Goal: Task Accomplishment & Management: Manage account settings

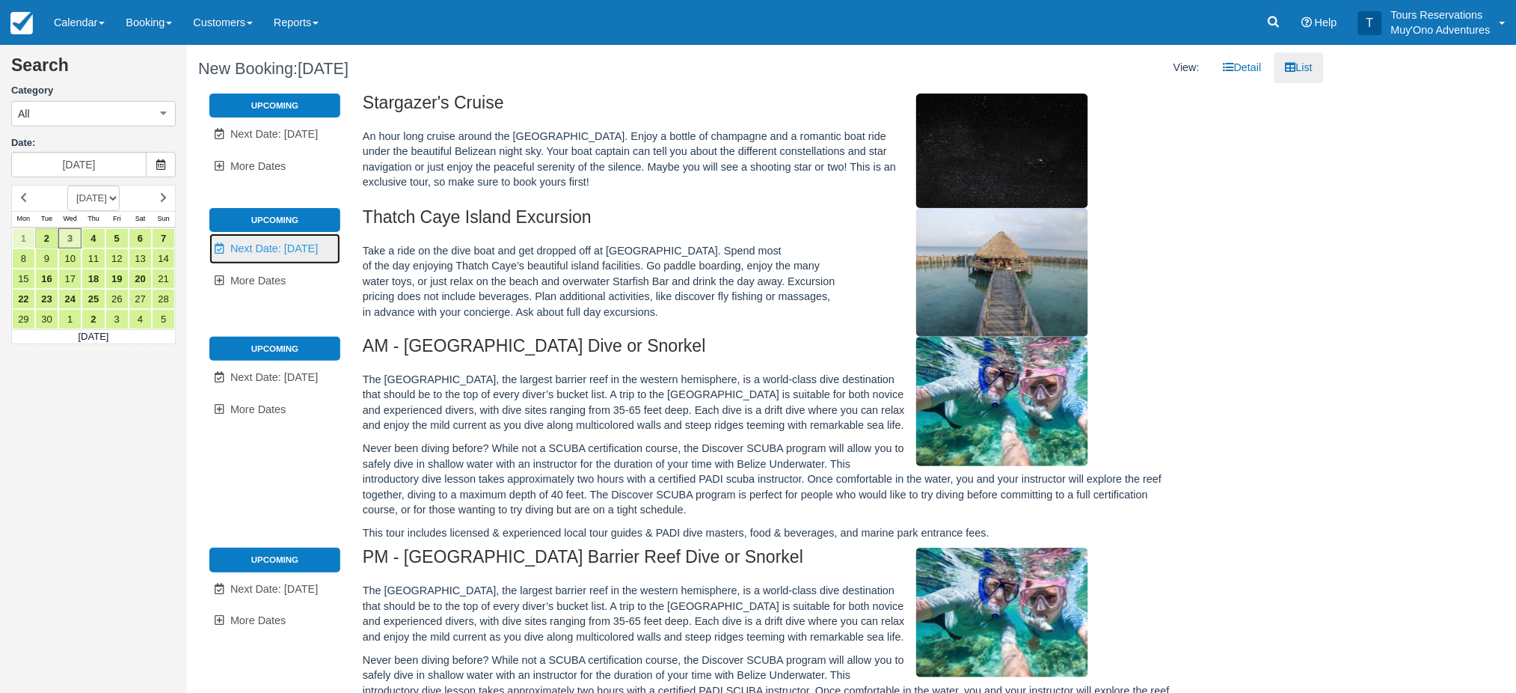
click at [298, 251] on span "Next Date: [DATE]" at bounding box center [274, 248] width 88 height 12
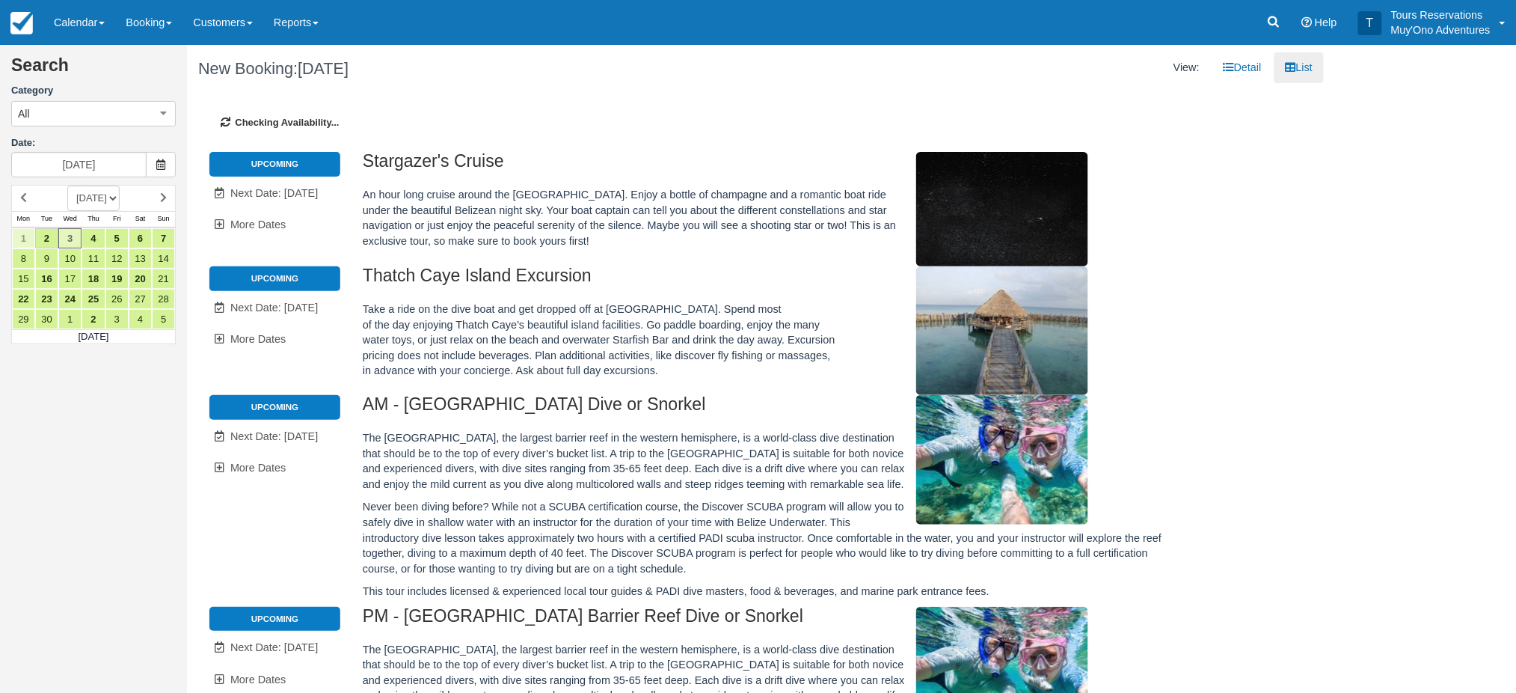
click at [311, 280] on li "Upcoming" at bounding box center [274, 278] width 131 height 24
click at [419, 286] on h2 "Thatch Caye Island Excursion" at bounding box center [770, 280] width 814 height 28
type input "[DATE]"
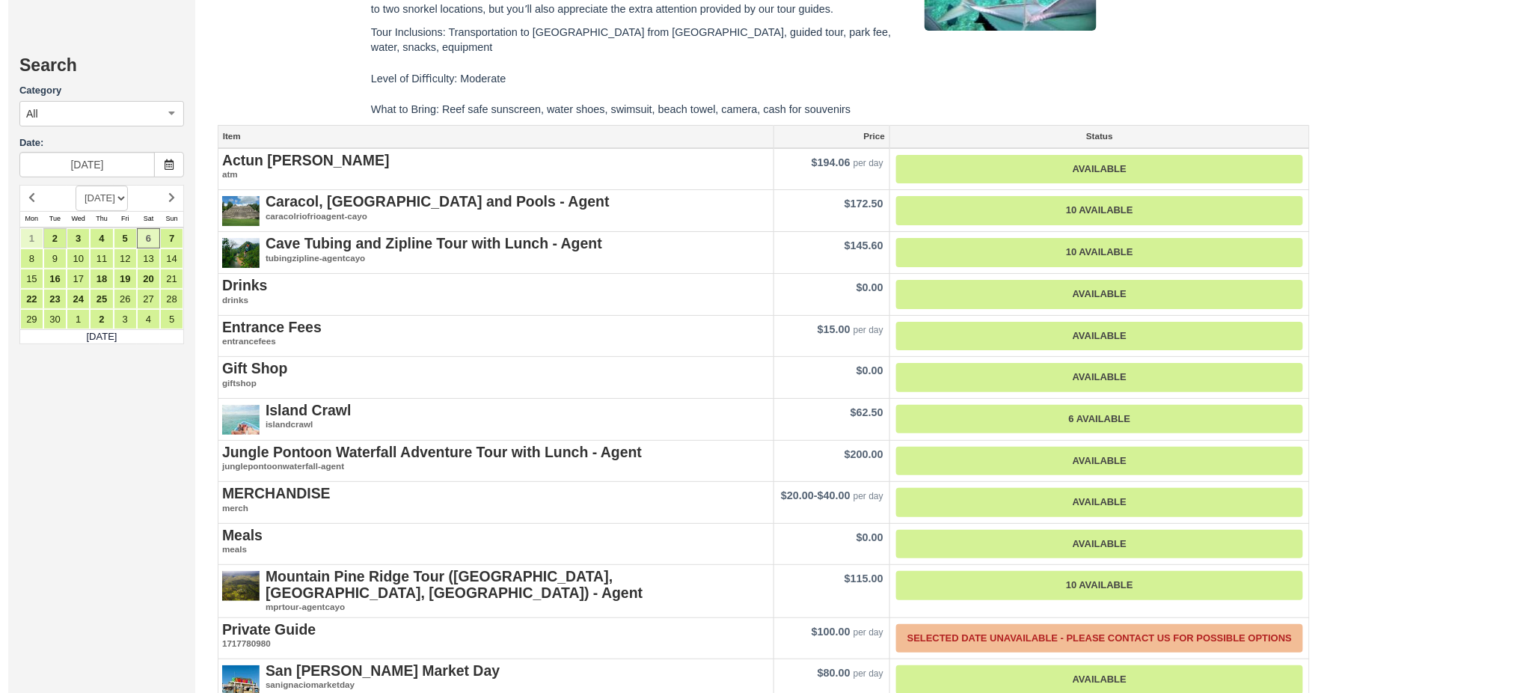
scroll to position [2194, 0]
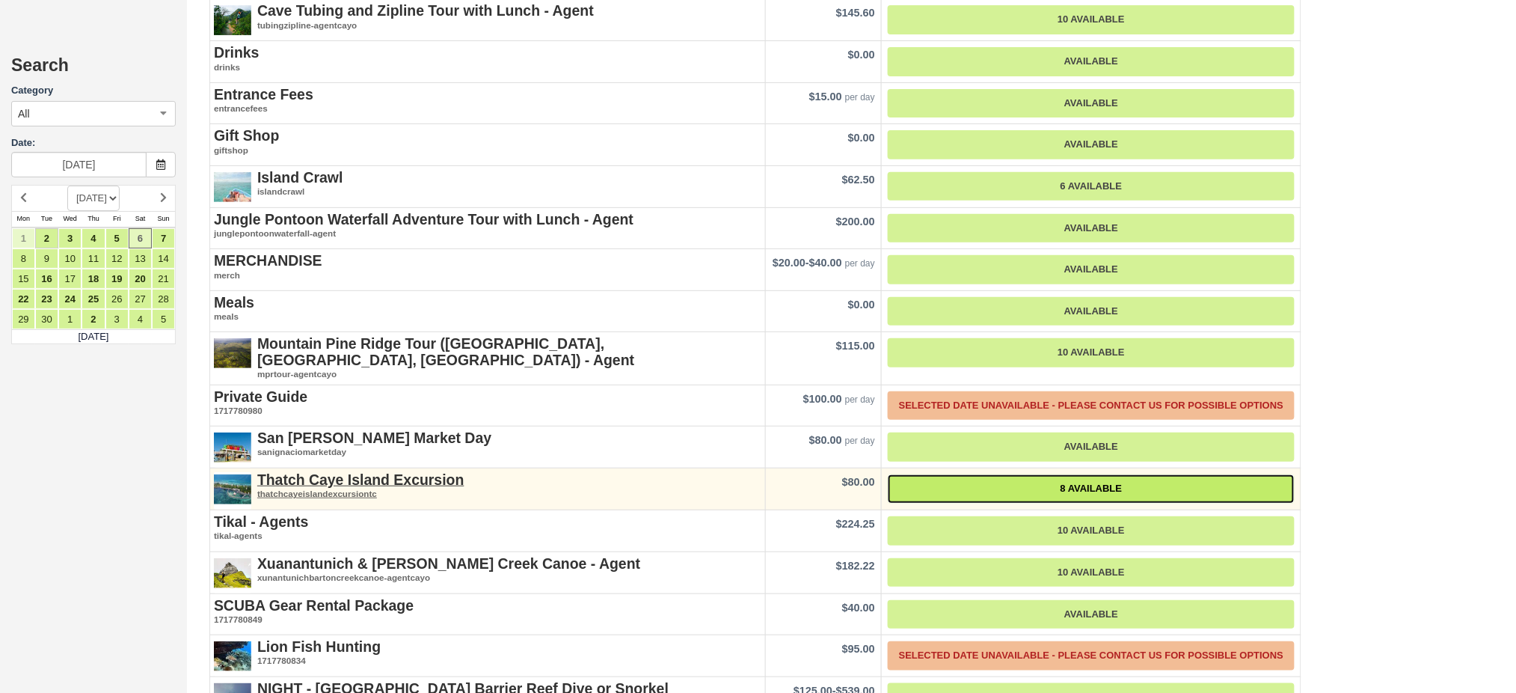
click at [1013, 474] on link "8 Available" at bounding box center [1091, 488] width 407 height 29
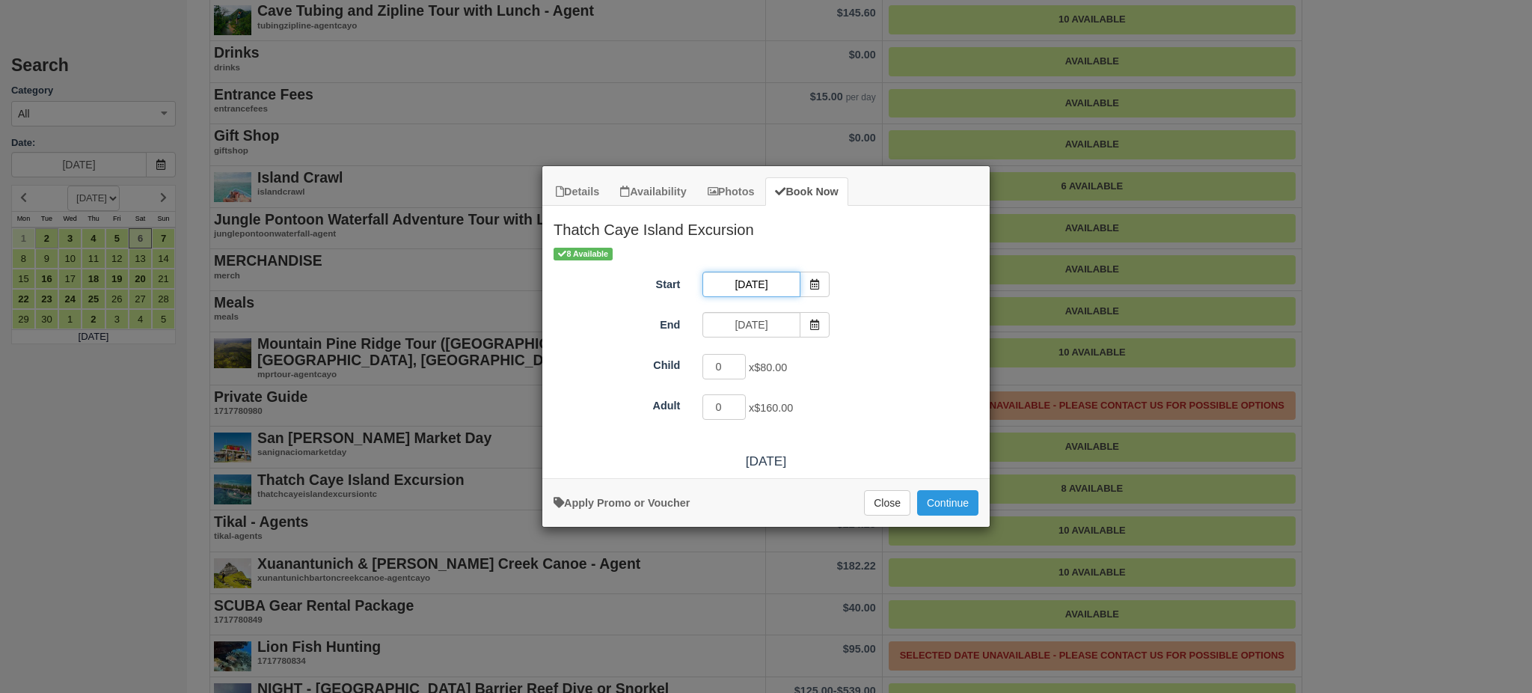
click at [743, 272] on input "09/06/25" at bounding box center [750, 284] width 97 height 25
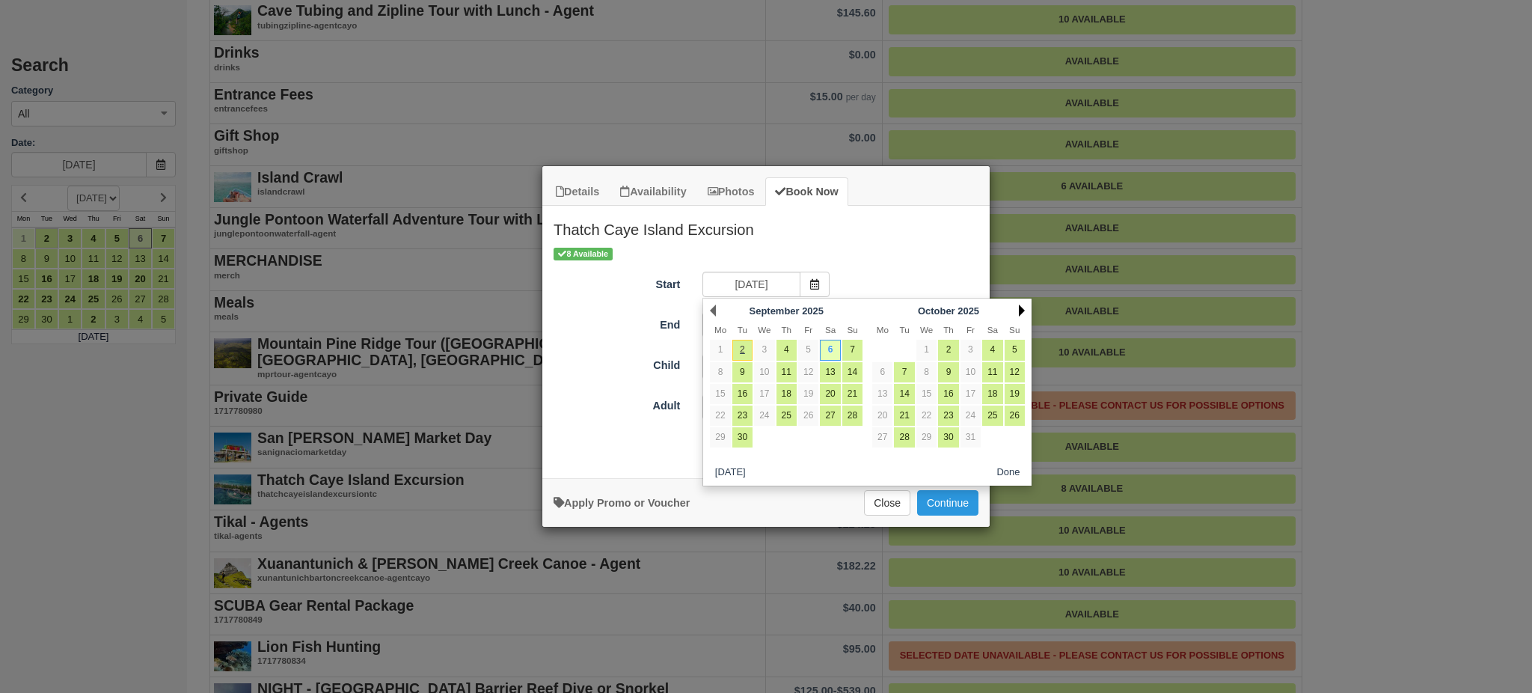
click at [1019, 307] on div "Next October 2025" at bounding box center [949, 310] width 162 height 21
click at [1020, 307] on link "Next" at bounding box center [1022, 310] width 6 height 12
click at [1025, 307] on div "Next November 2025" at bounding box center [949, 310] width 162 height 21
click at [1021, 308] on link "Next" at bounding box center [1022, 310] width 6 height 12
click at [1021, 309] on link "Next" at bounding box center [1022, 310] width 6 height 12
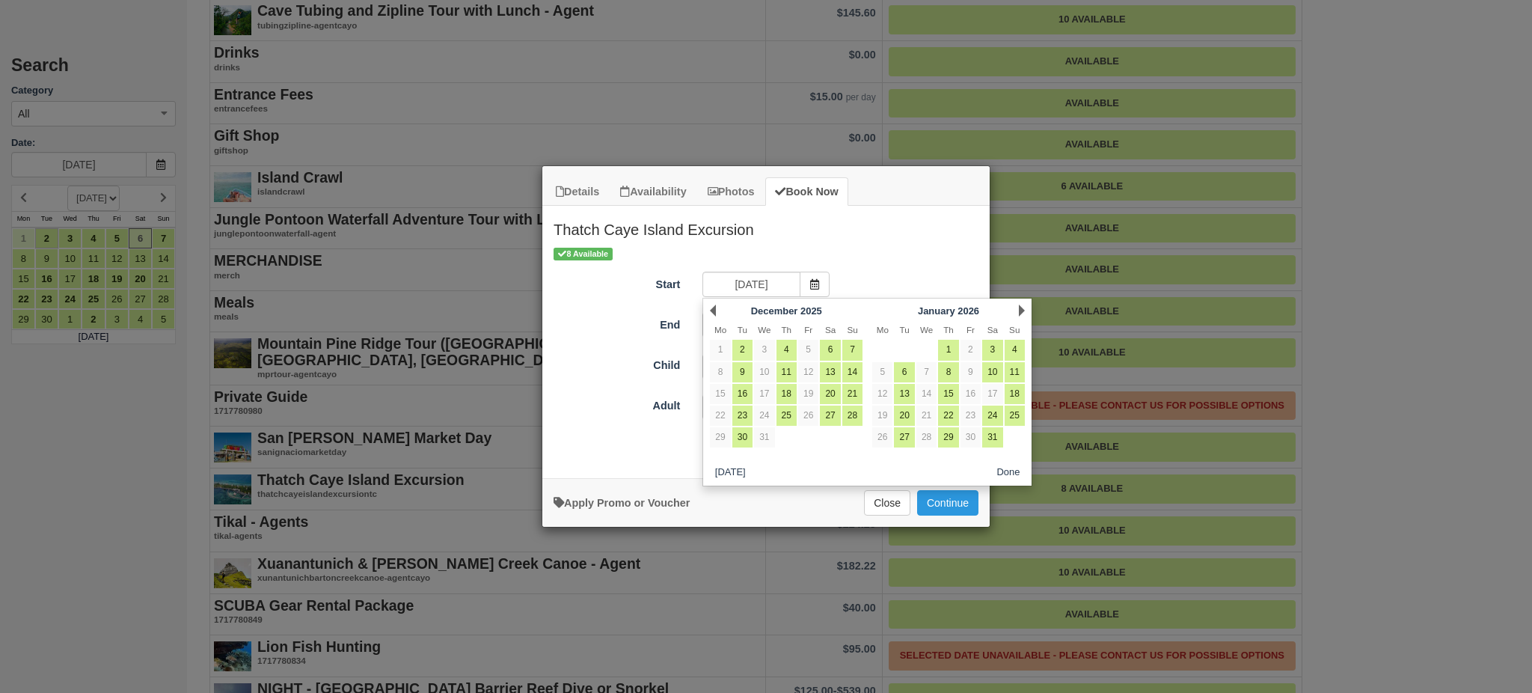
click at [1021, 309] on link "Next" at bounding box center [1022, 310] width 6 height 12
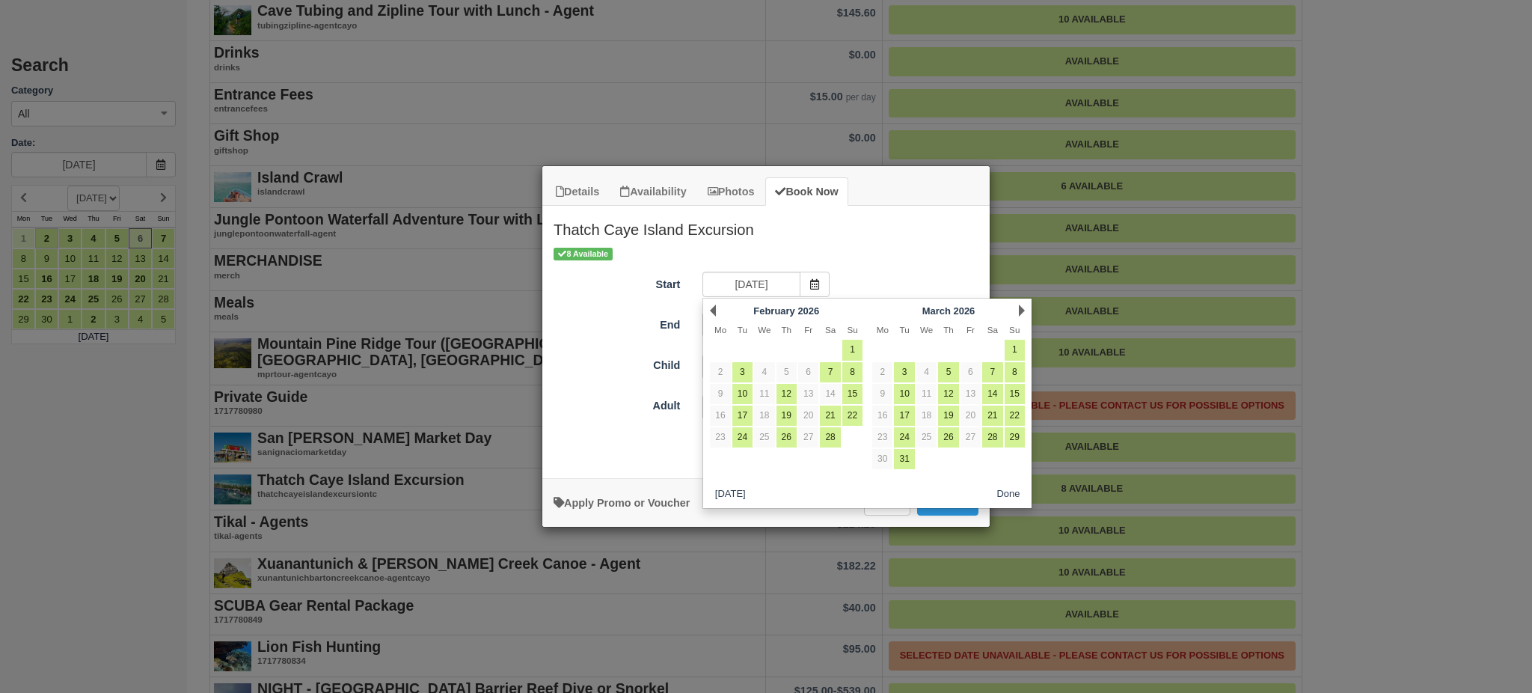
click at [1021, 309] on link "Next" at bounding box center [1022, 310] width 6 height 12
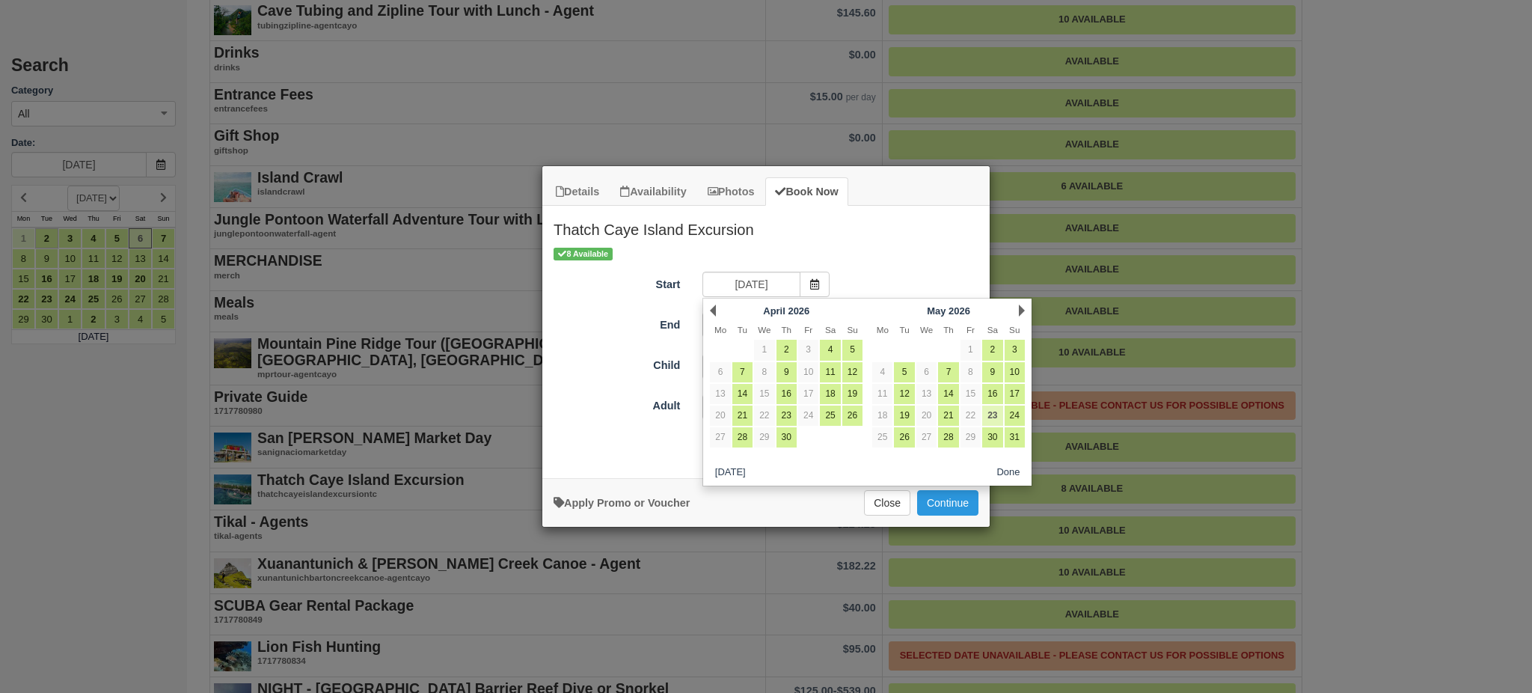
click at [992, 410] on link "23" at bounding box center [992, 415] width 20 height 20
type input "05/23/26"
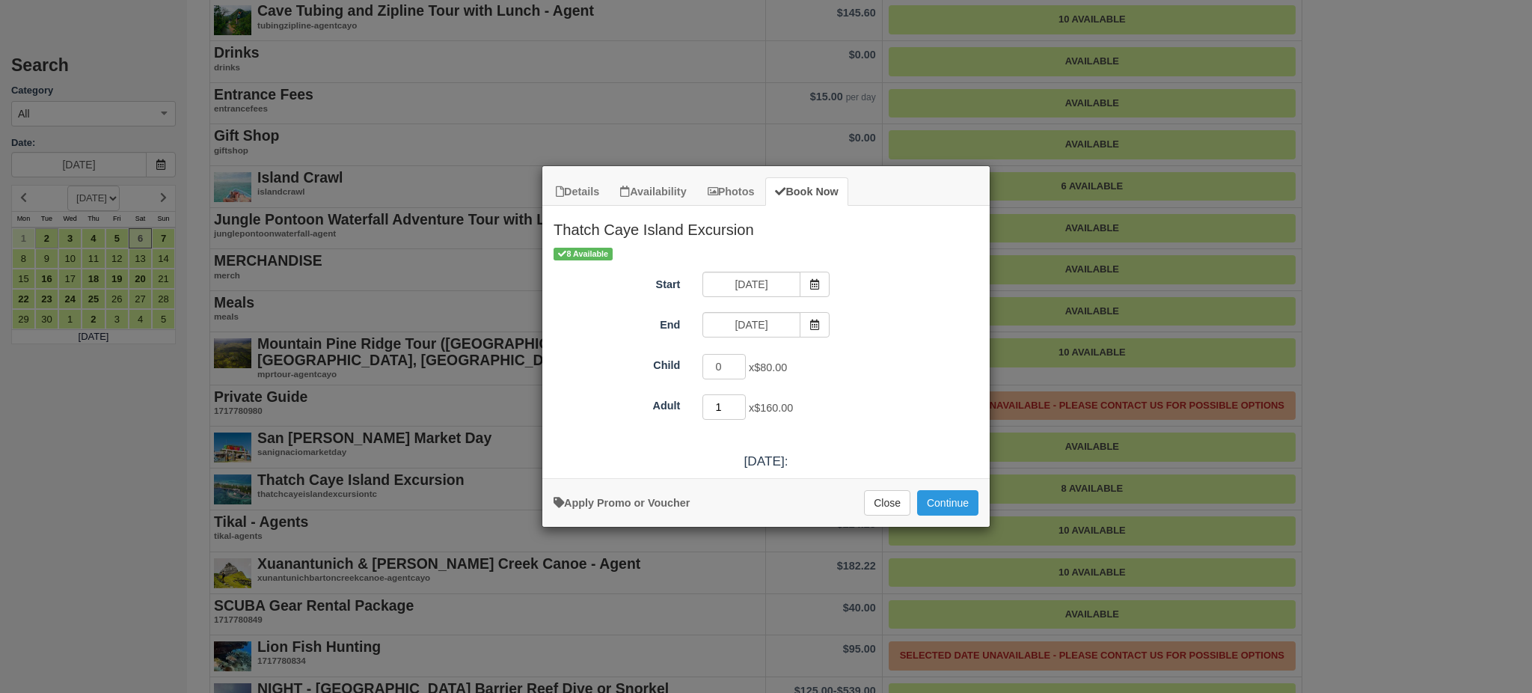
click at [737, 405] on input "1" at bounding box center [723, 406] width 43 height 25
click at [738, 402] on input "2" at bounding box center [723, 406] width 43 height 25
click at [738, 402] on input "3" at bounding box center [723, 406] width 43 height 25
type input "4"
click at [738, 402] on input "4" at bounding box center [723, 406] width 43 height 25
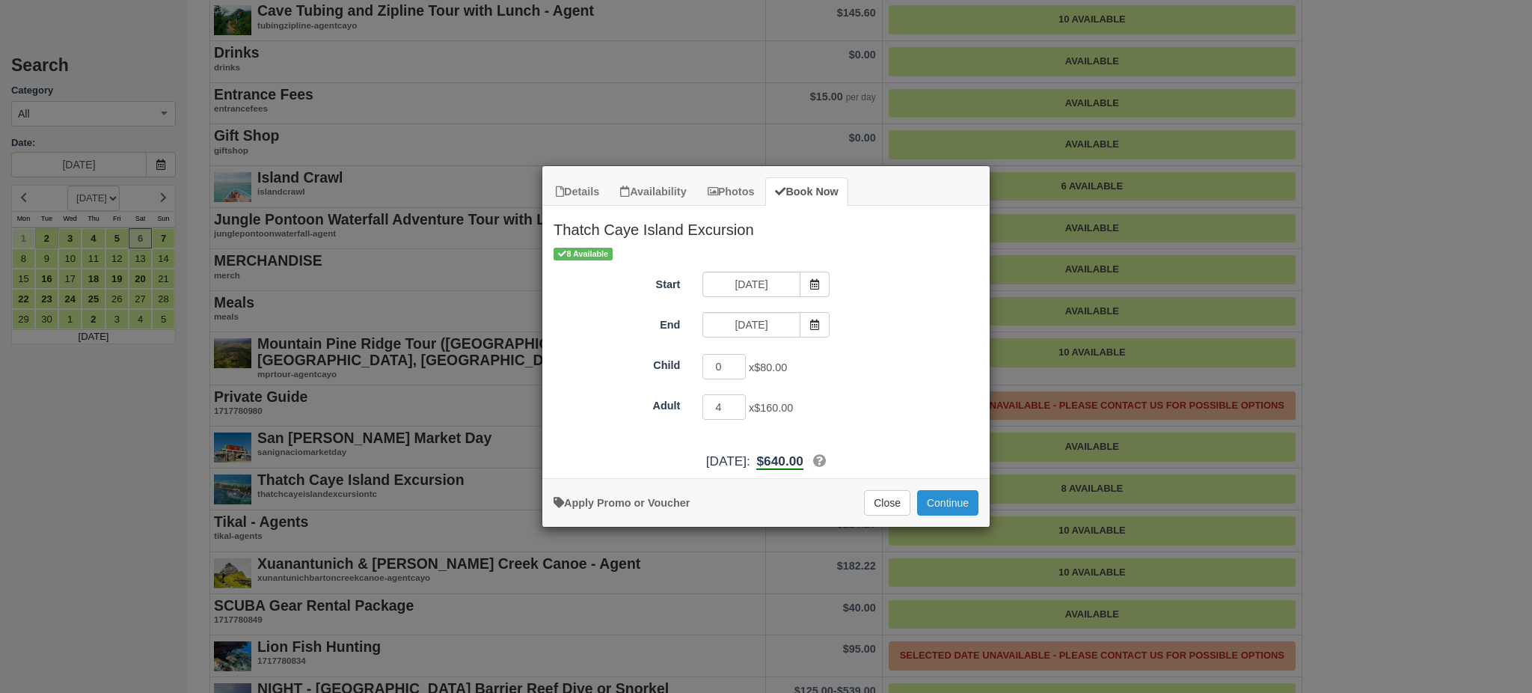
click at [942, 503] on button "Continue" at bounding box center [947, 502] width 61 height 25
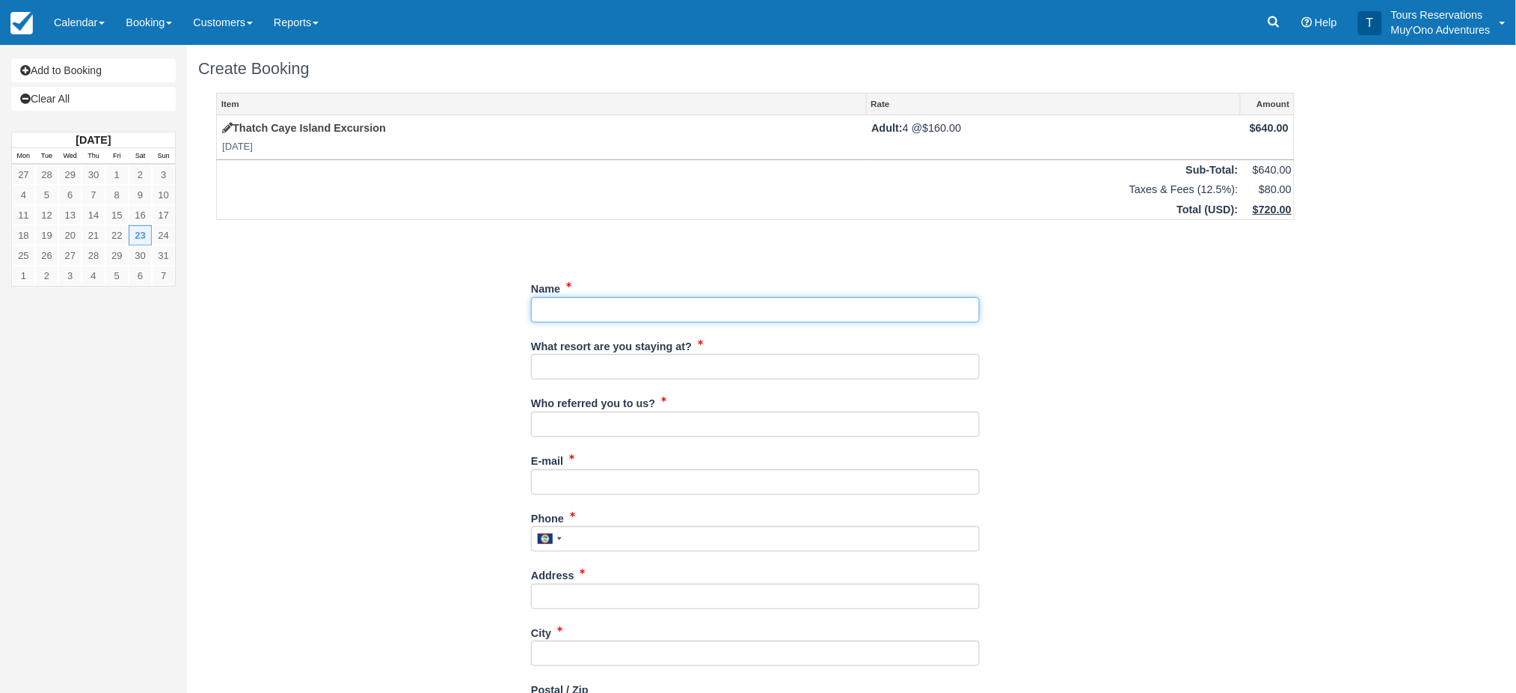
click at [594, 305] on input "Name" at bounding box center [755, 309] width 449 height 25
paste input "Delgado, Stephen"
drag, startPoint x: 581, startPoint y: 310, endPoint x: 501, endPoint y: 320, distance: 80.7
click at [482, 307] on div "Item Rate Amount Thatch Caye Island Excursion Sat May 23, 2026 Adult: 4 @ $160.…" at bounding box center [755, 536] width 1114 height 886
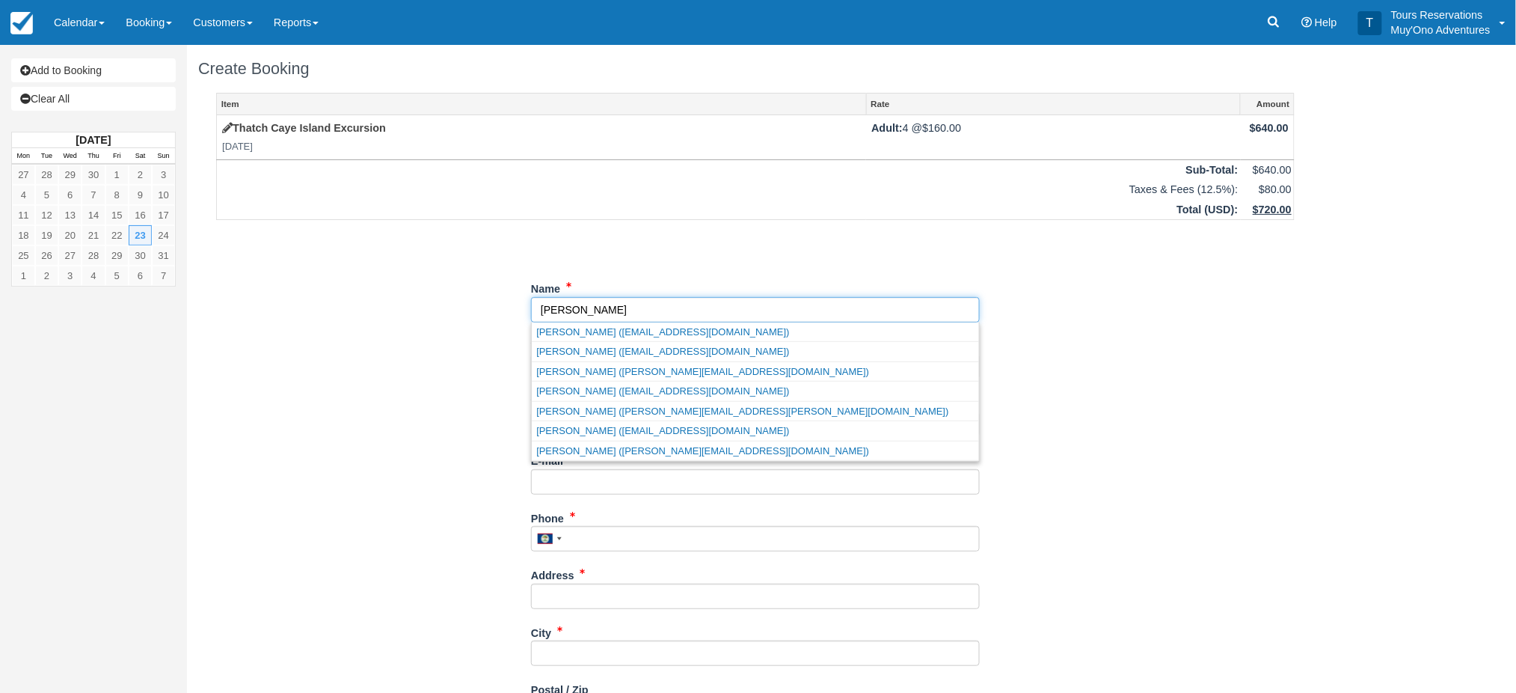
click at [620, 313] on input "Name" at bounding box center [755, 309] width 449 height 25
paste input "Delgado,"
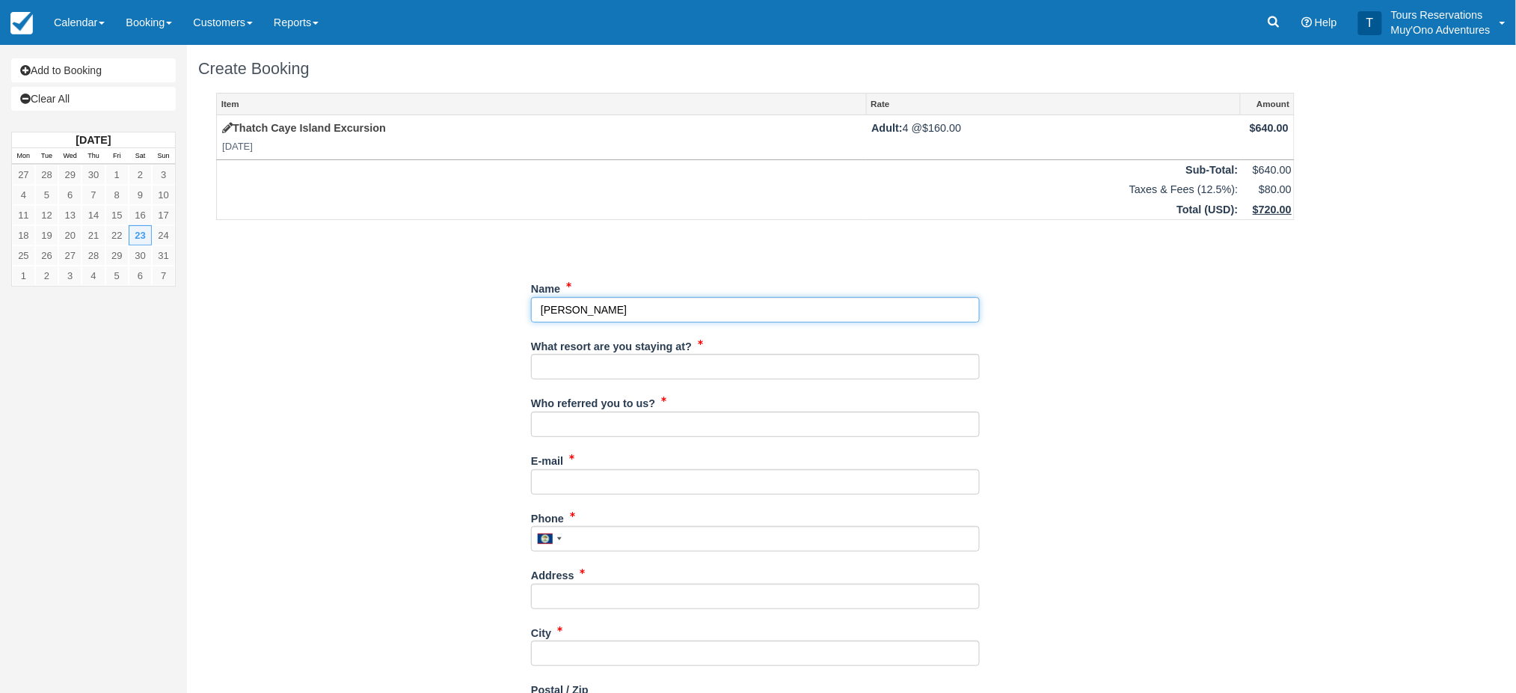
type input "Stephen Delgado"
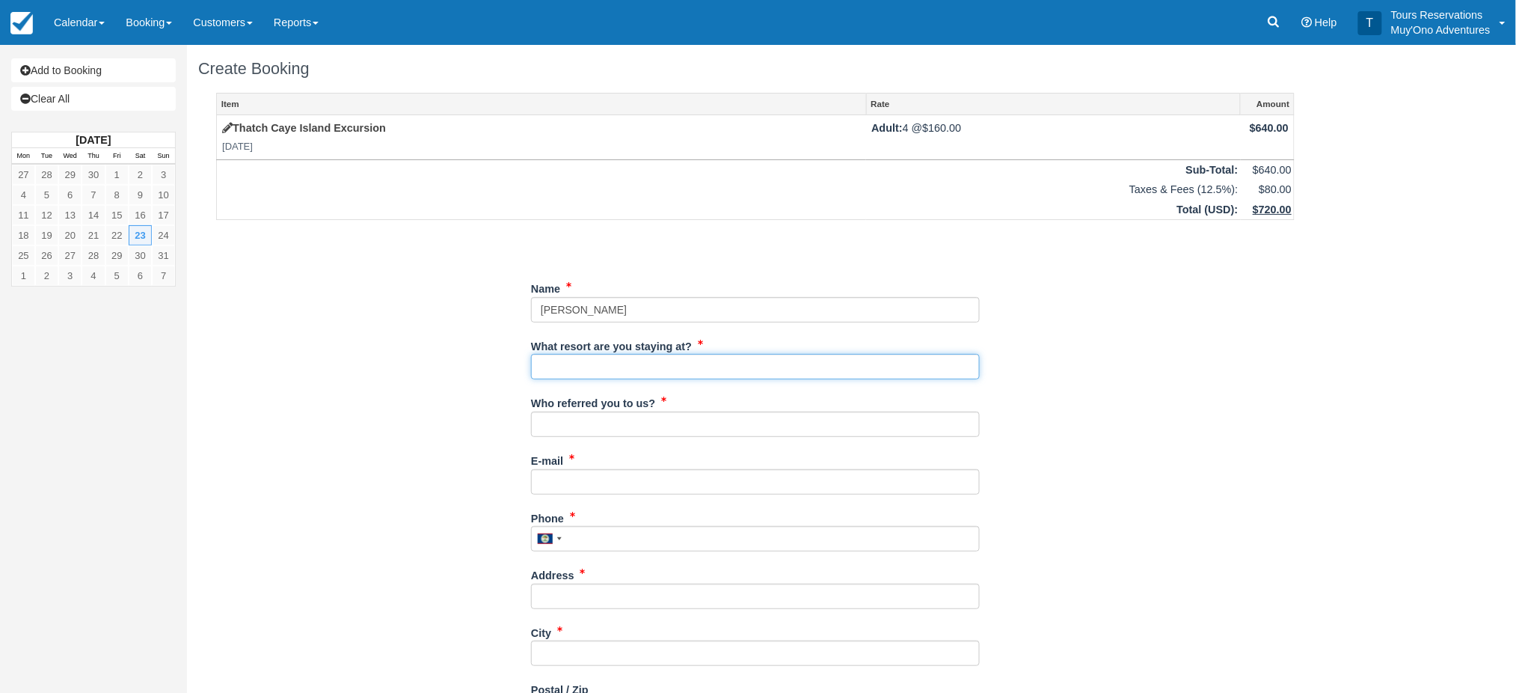
click at [592, 372] on input "What resort are you staying at?" at bounding box center [755, 366] width 449 height 25
type input "HBR"
click at [645, 432] on input "Who referred you to us?" at bounding box center [755, 423] width 449 height 25
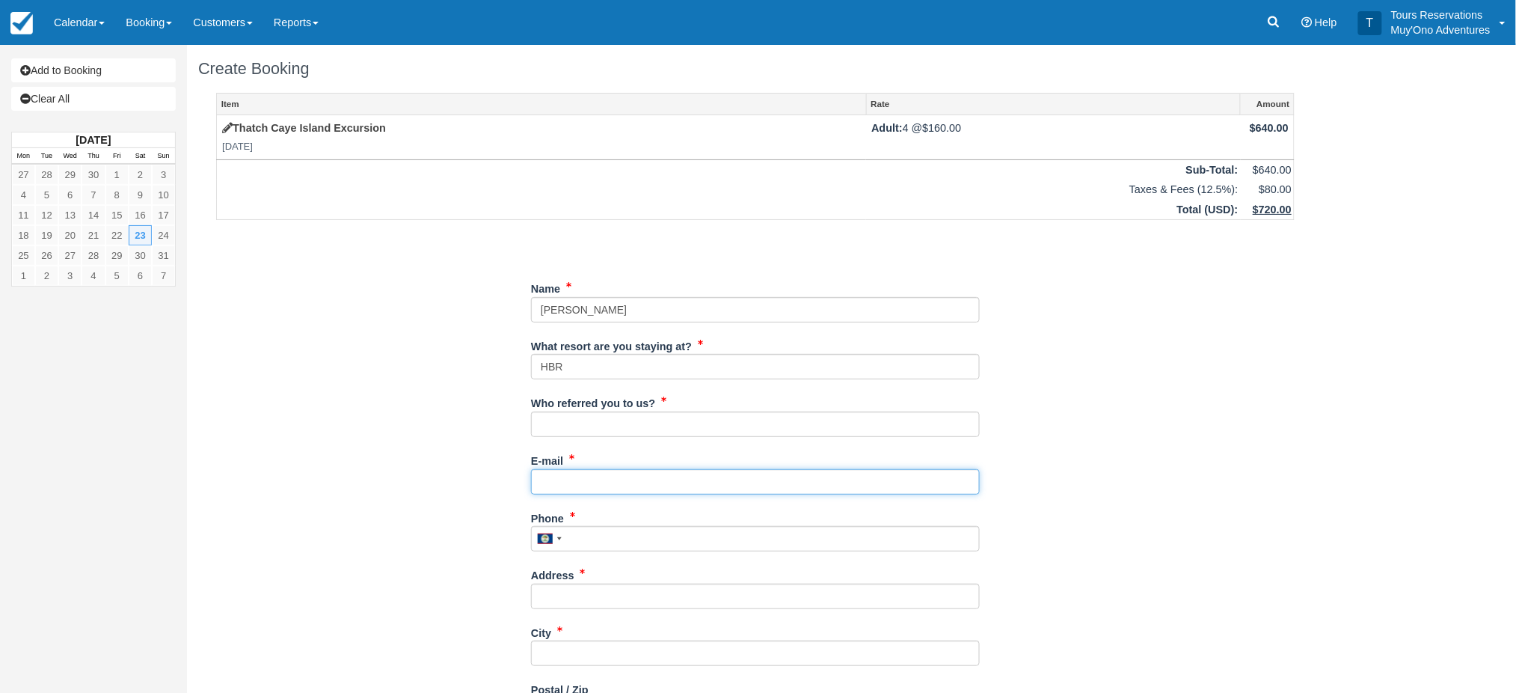
click at [576, 482] on input "E-mail" at bounding box center [755, 481] width 449 height 25
type input "[PERSON_NAME][EMAIL_ADDRESS][PERSON_NAME][DOMAIN_NAME]"
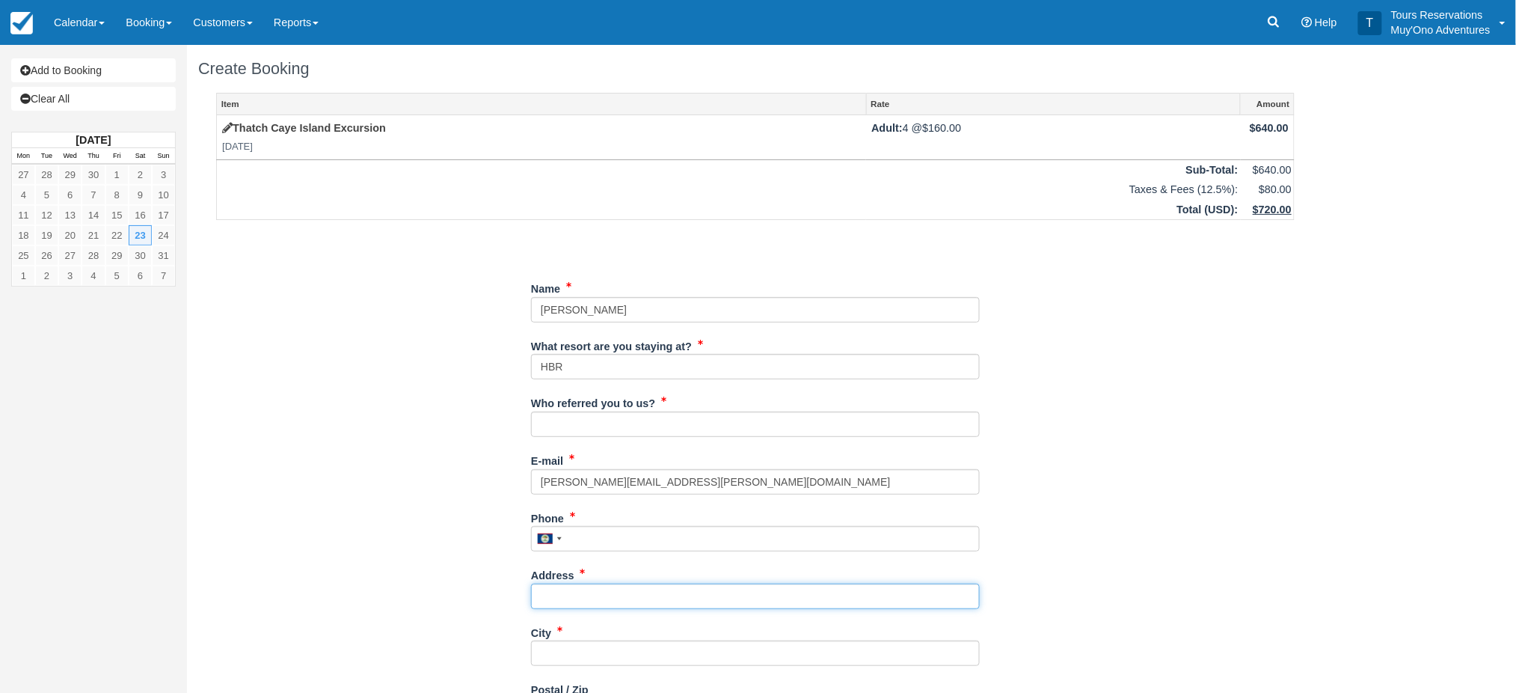
type input "[STREET_ADDRESS][PERSON_NAME]"
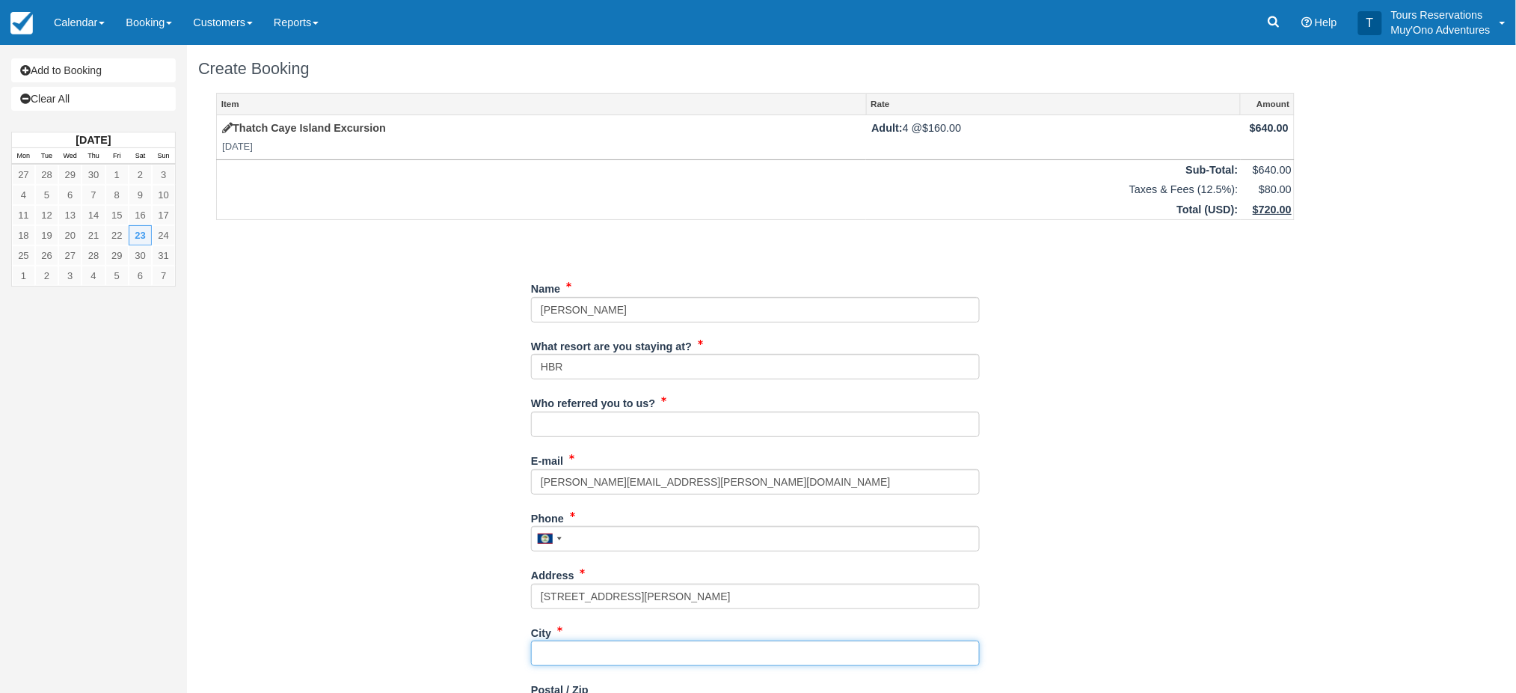
type input "Austin"
type input "78729"
click at [630, 424] on input "Who referred you to us?" at bounding box center [755, 423] width 449 height 25
type input "[PERSON_NAME]"
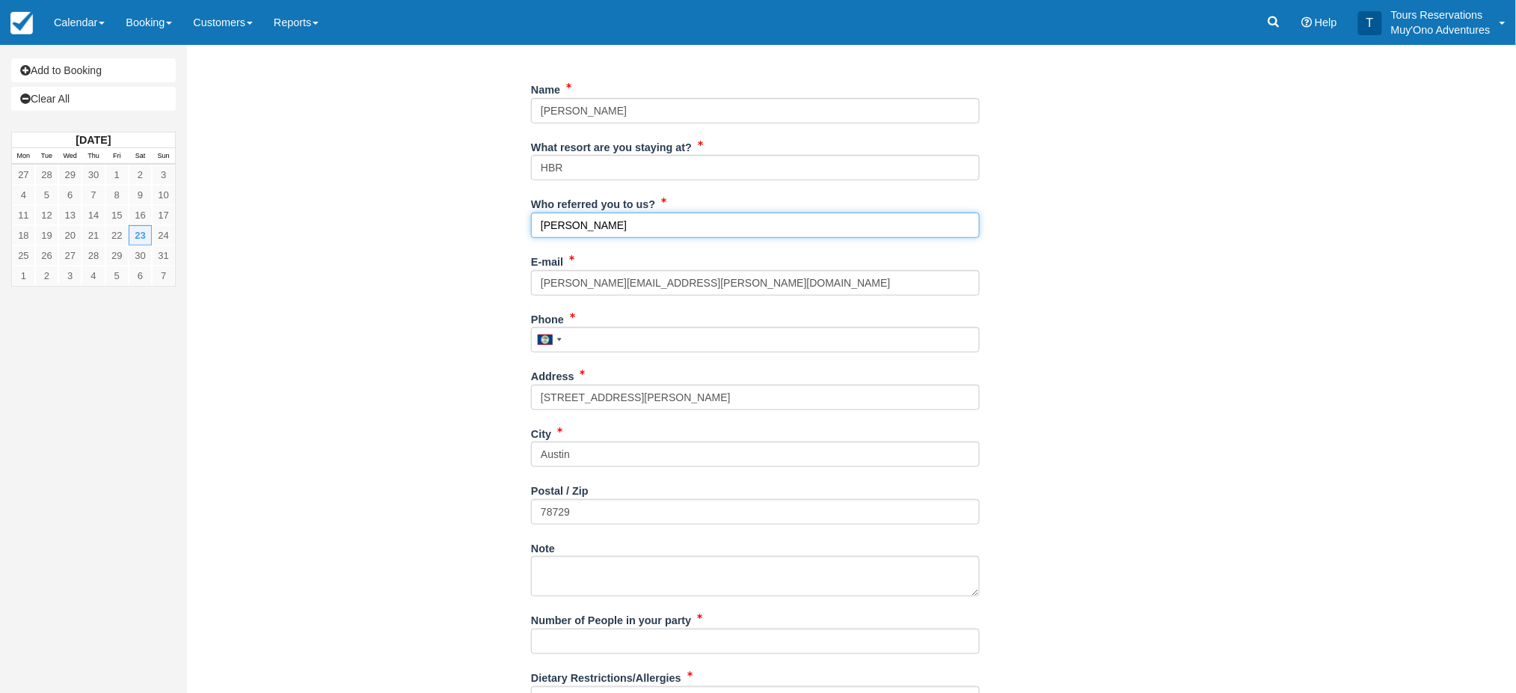
scroll to position [322, 0]
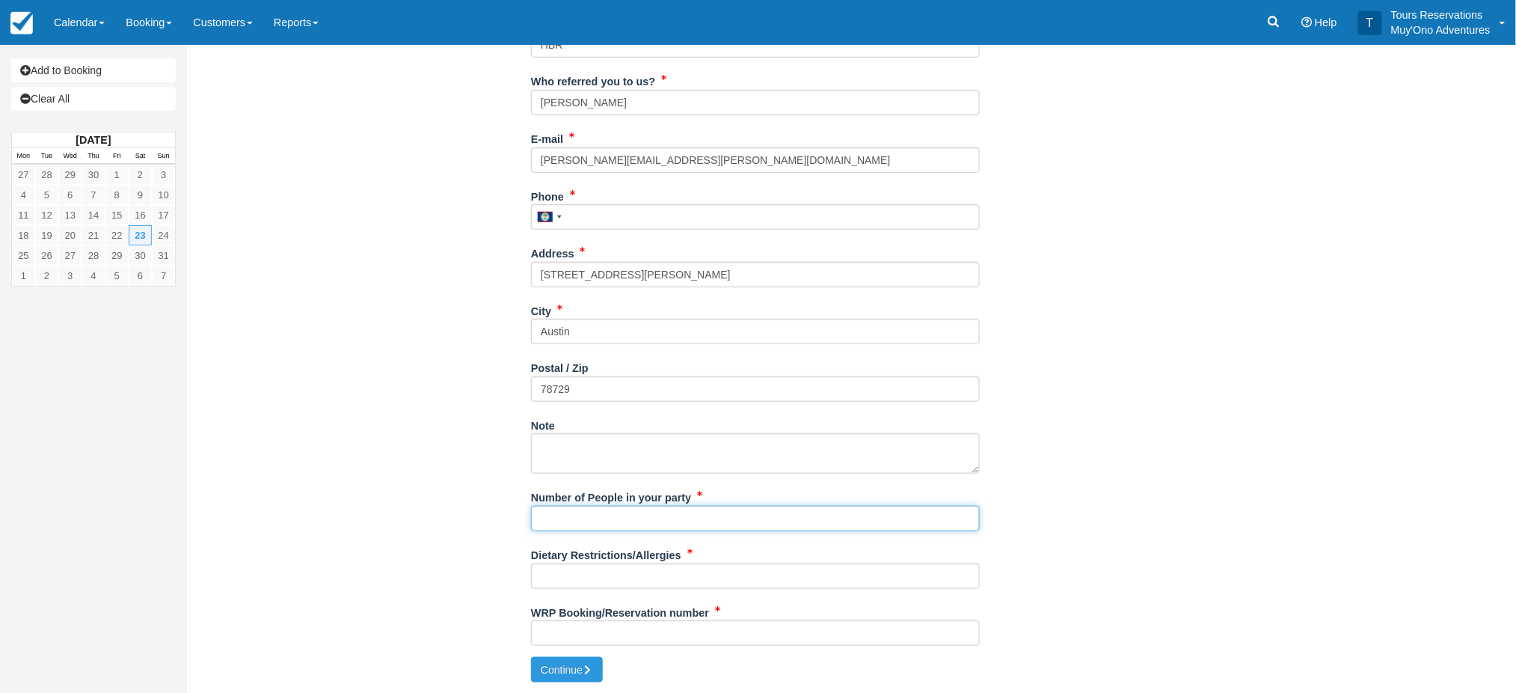
click at [613, 527] on input "Number of People in your party" at bounding box center [755, 518] width 449 height 25
type input "4"
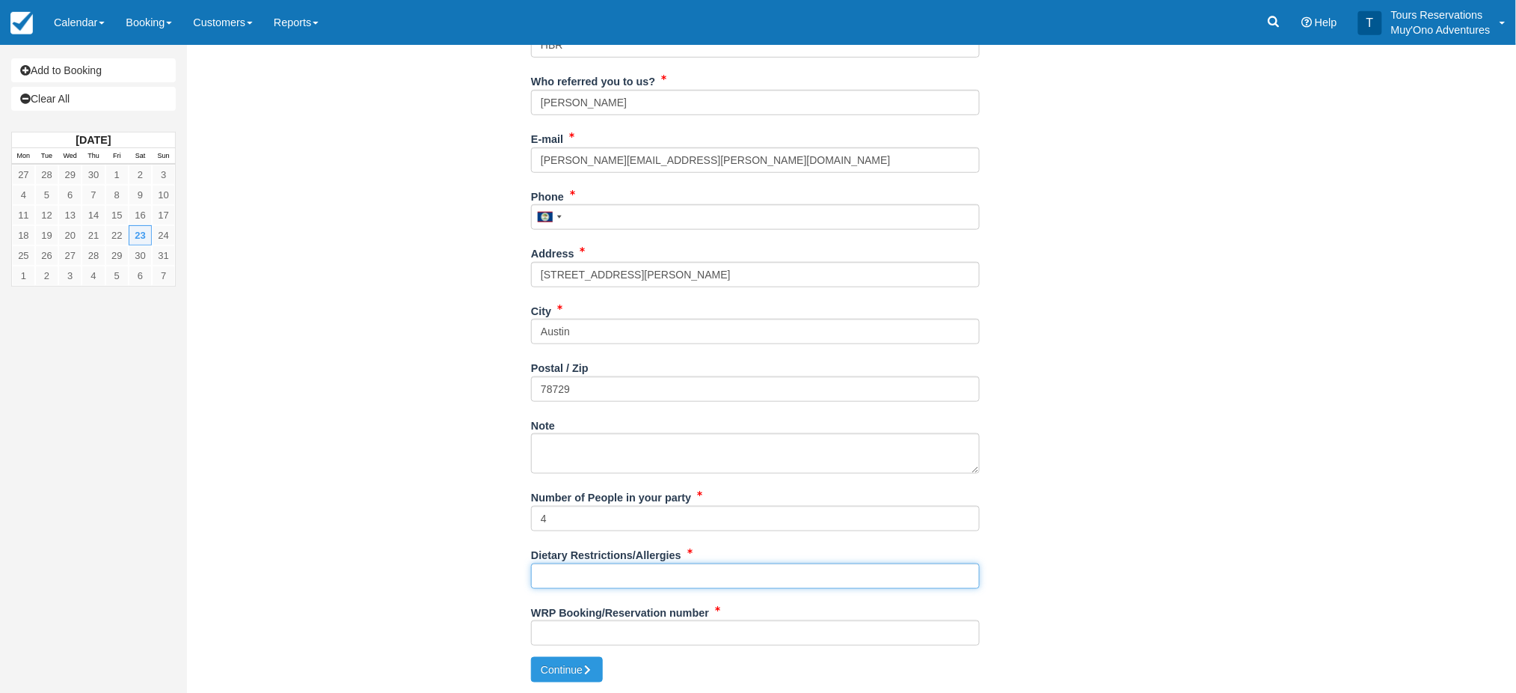
click at [595, 570] on input "Dietary Restrictions/Allergies" at bounding box center [755, 575] width 449 height 25
type input "tbd"
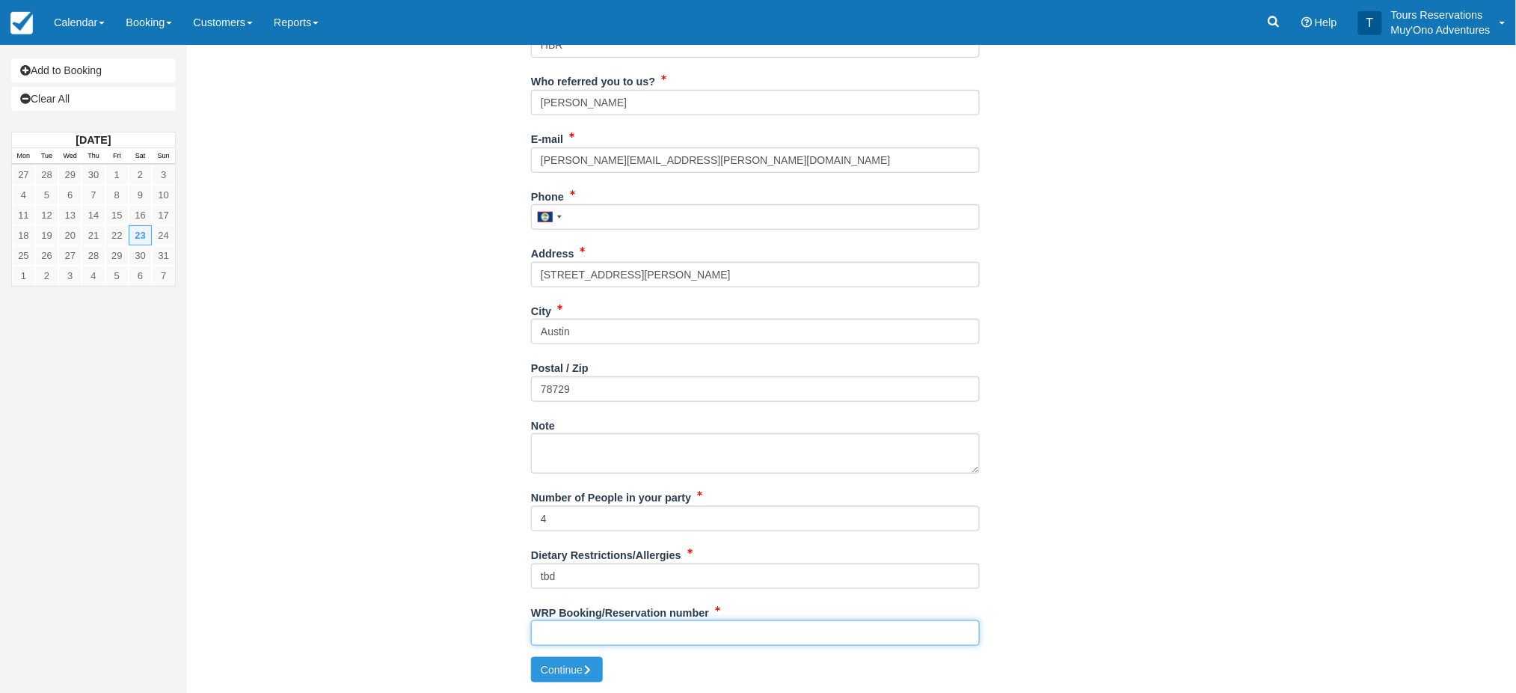
click at [583, 638] on input "WRP Booking/Reservation number" at bounding box center [755, 632] width 449 height 25
paste input "47231414"
type input "47231414"
click at [571, 667] on button "Continue" at bounding box center [567, 669] width 72 height 25
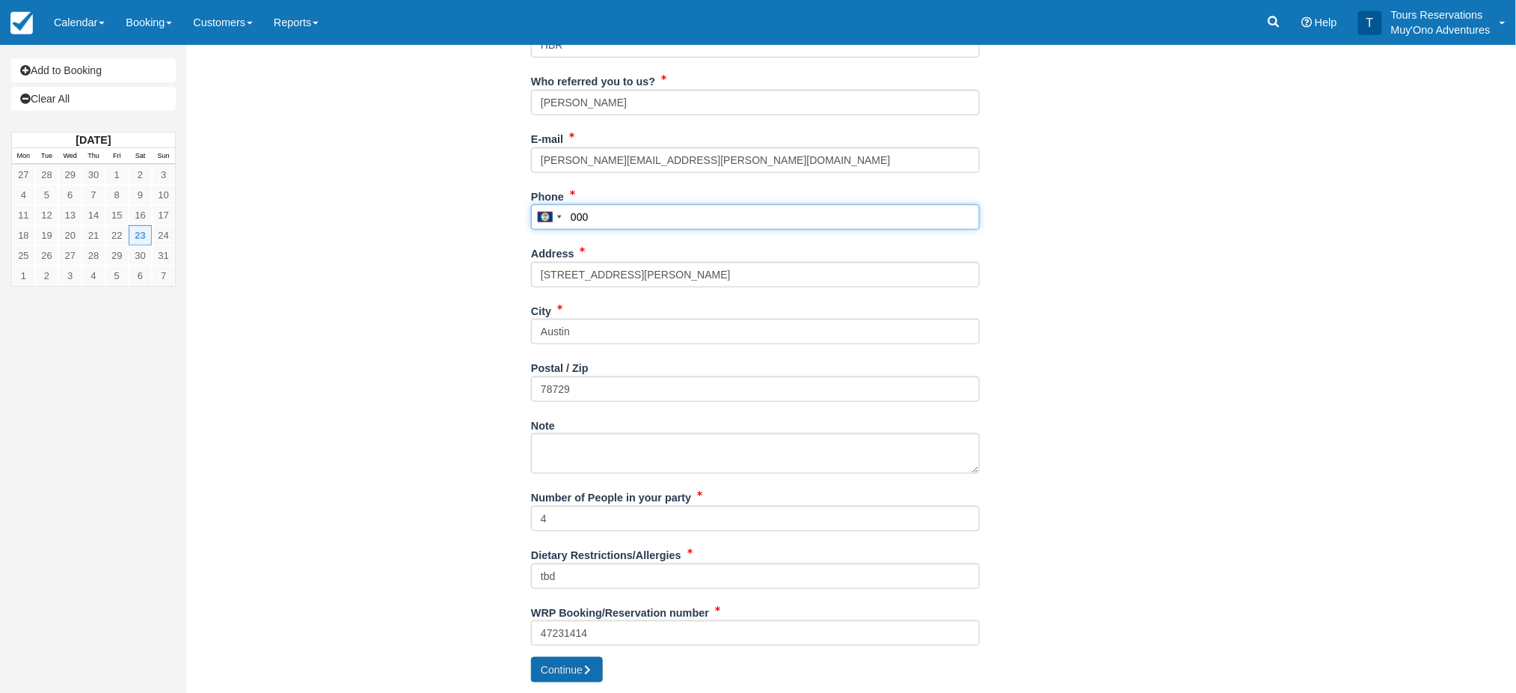
type input "000"
click at [574, 664] on button "Continue" at bounding box center [567, 669] width 72 height 25
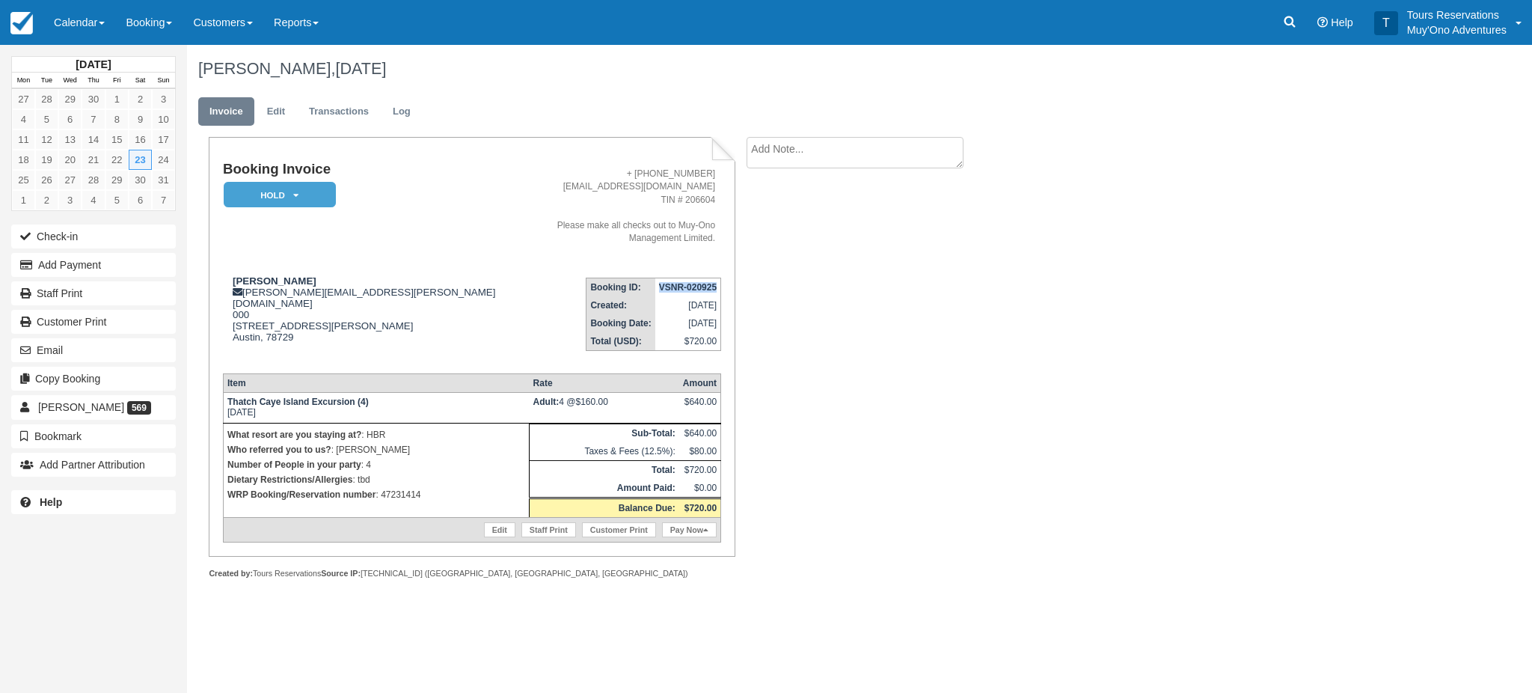
drag, startPoint x: 651, startPoint y: 271, endPoint x: 717, endPoint y: 279, distance: 65.6
click at [719, 278] on td "VSNR-020925" at bounding box center [688, 287] width 66 height 19
copy strong "VSNR-020925"
click at [289, 188] on em "HOLD" at bounding box center [280, 195] width 112 height 26
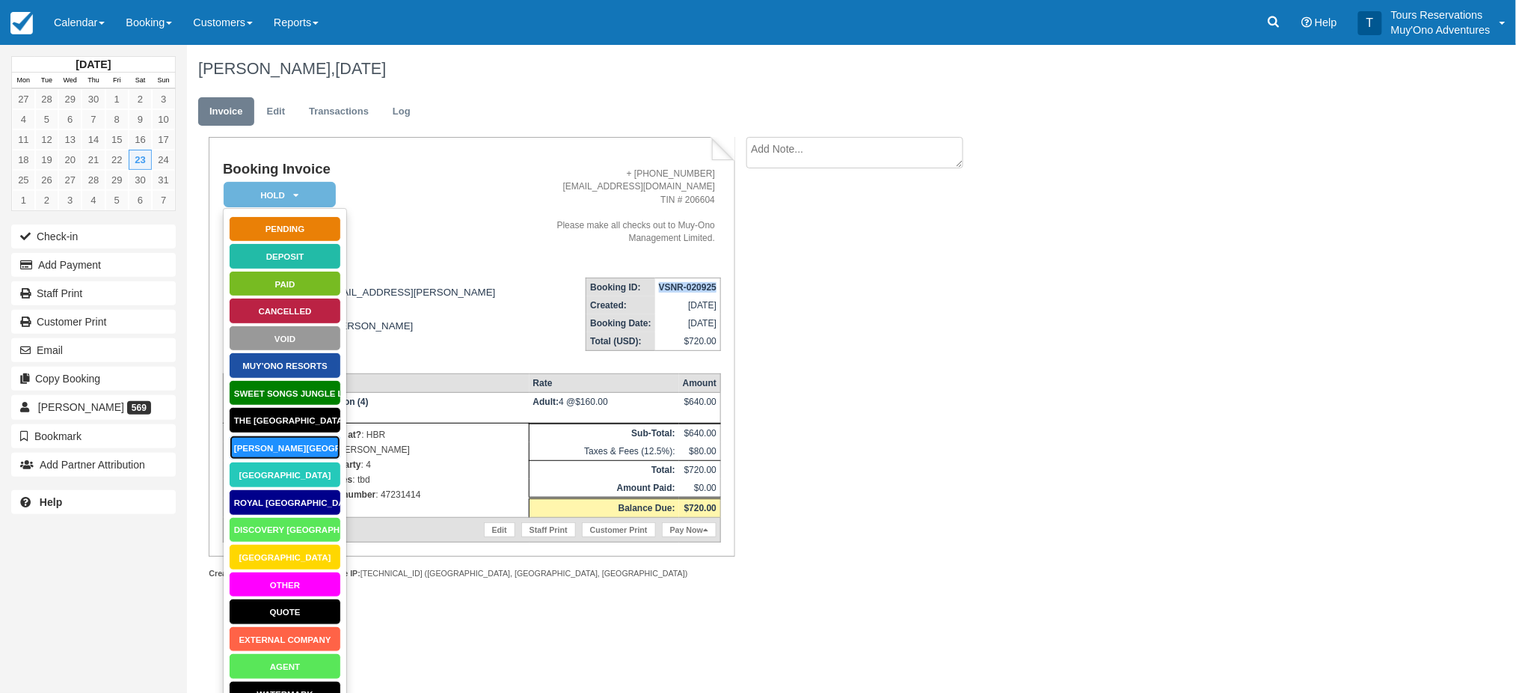
click at [276, 453] on link "Hopkins Bay Resort" at bounding box center [285, 448] width 112 height 26
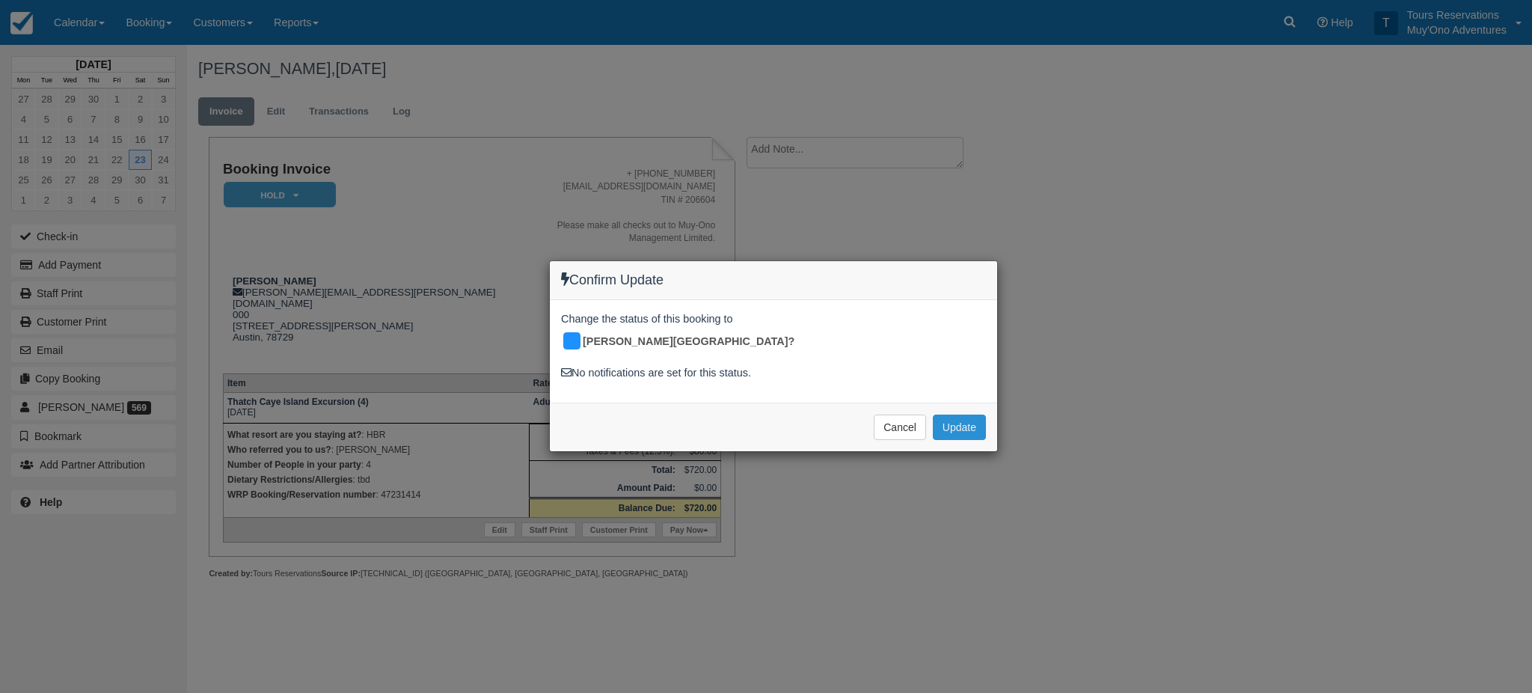
drag, startPoint x: 962, startPoint y: 408, endPoint x: 417, endPoint y: 210, distance: 580.2
click at [961, 414] on button "Update" at bounding box center [959, 426] width 53 height 25
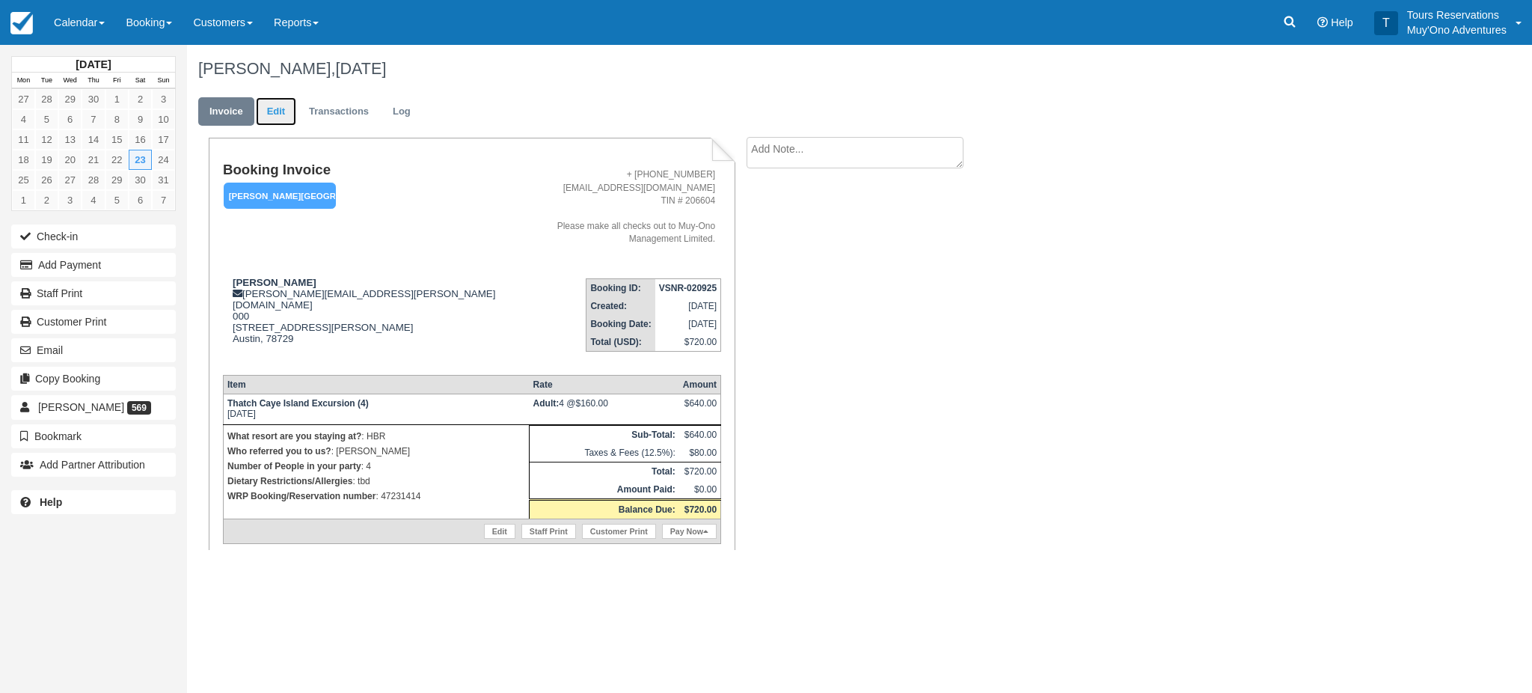
click at [276, 108] on link "Edit" at bounding box center [276, 111] width 40 height 29
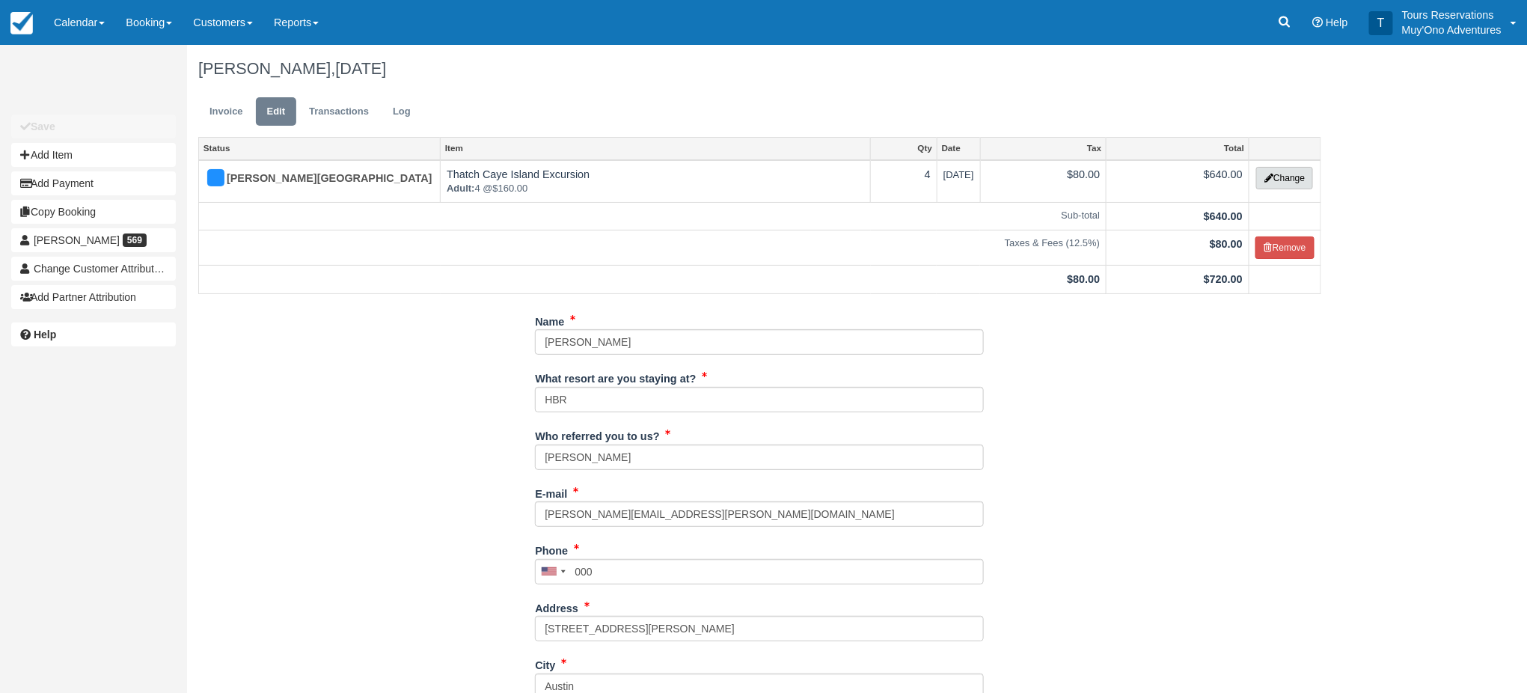
click at [1287, 180] on button "Change" at bounding box center [1284, 178] width 57 height 22
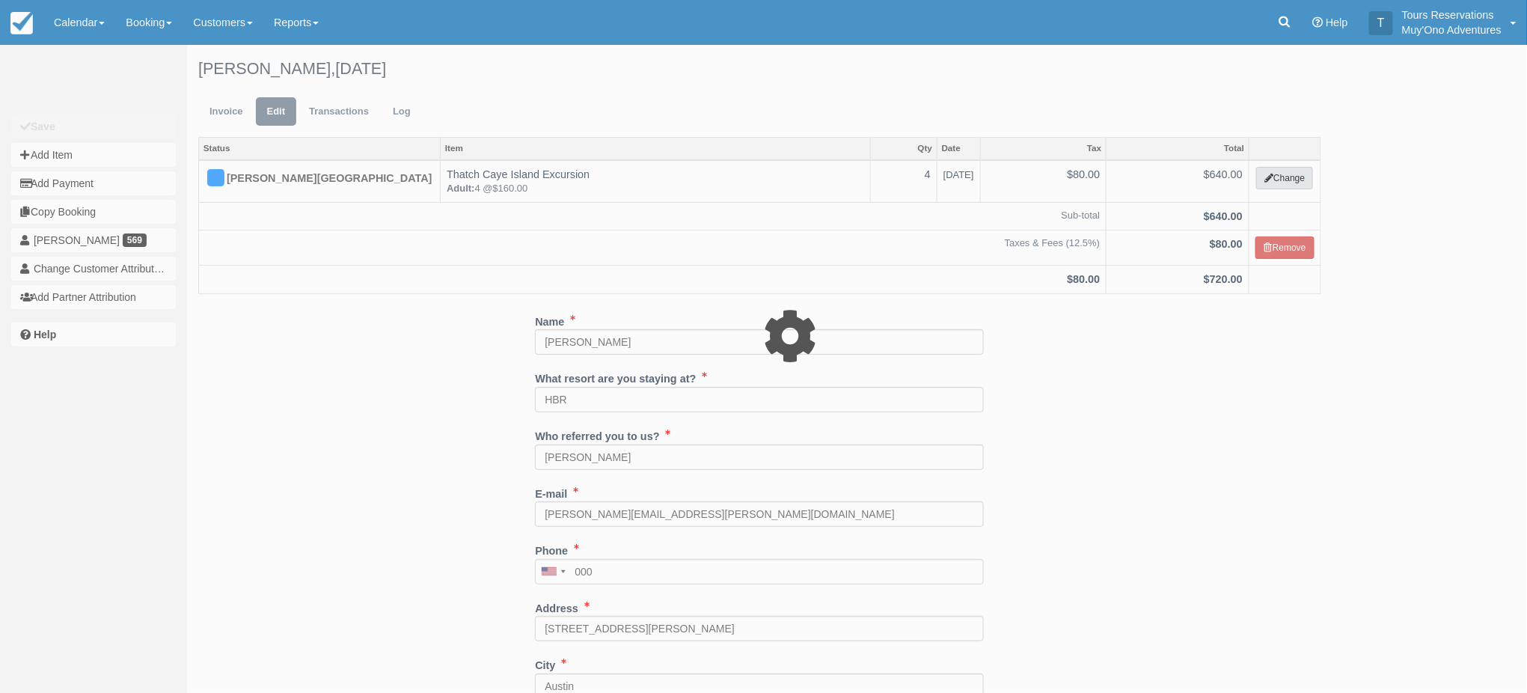
select select "64"
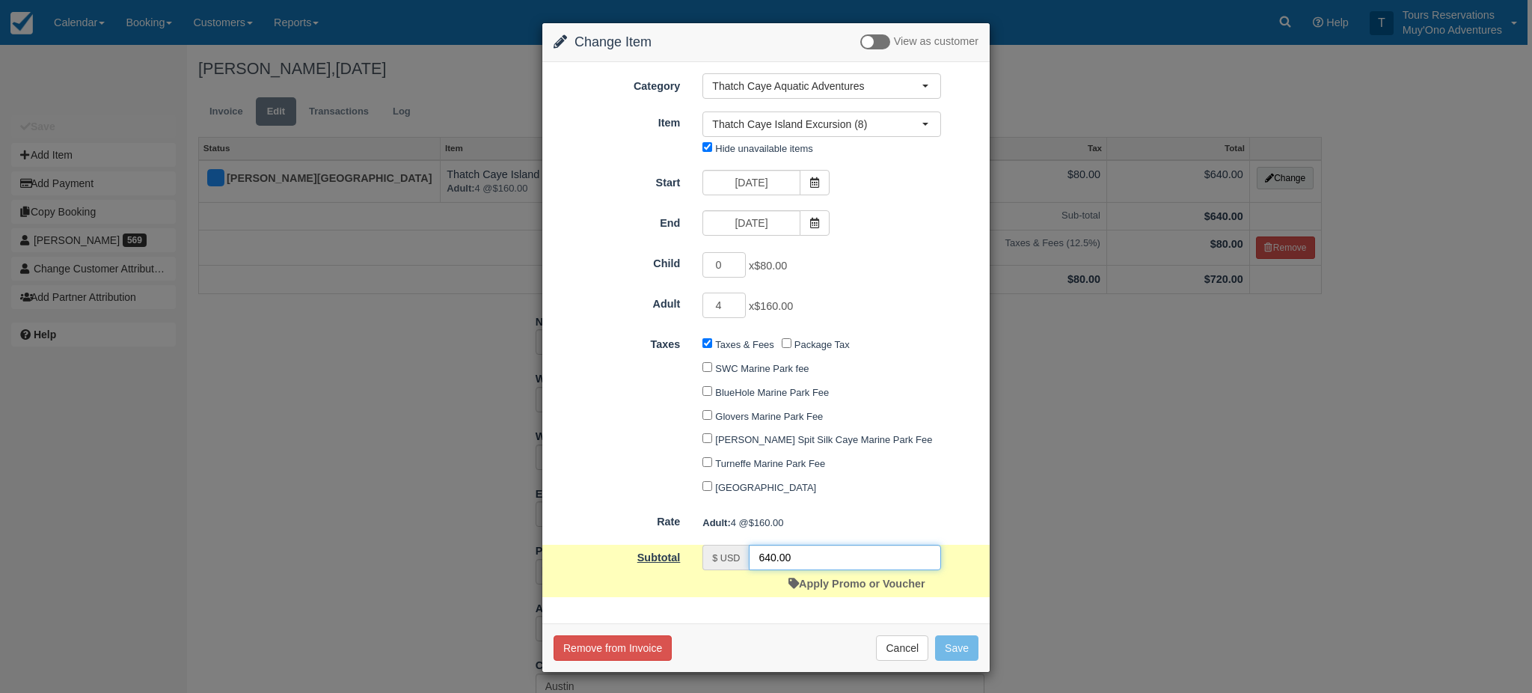
drag, startPoint x: 788, startPoint y: 557, endPoint x: 568, endPoint y: 566, distance: 220.1
click at [625, 568] on div "Subtotal $ USD 640.00 Apply Promo or Voucher" at bounding box center [765, 571] width 447 height 52
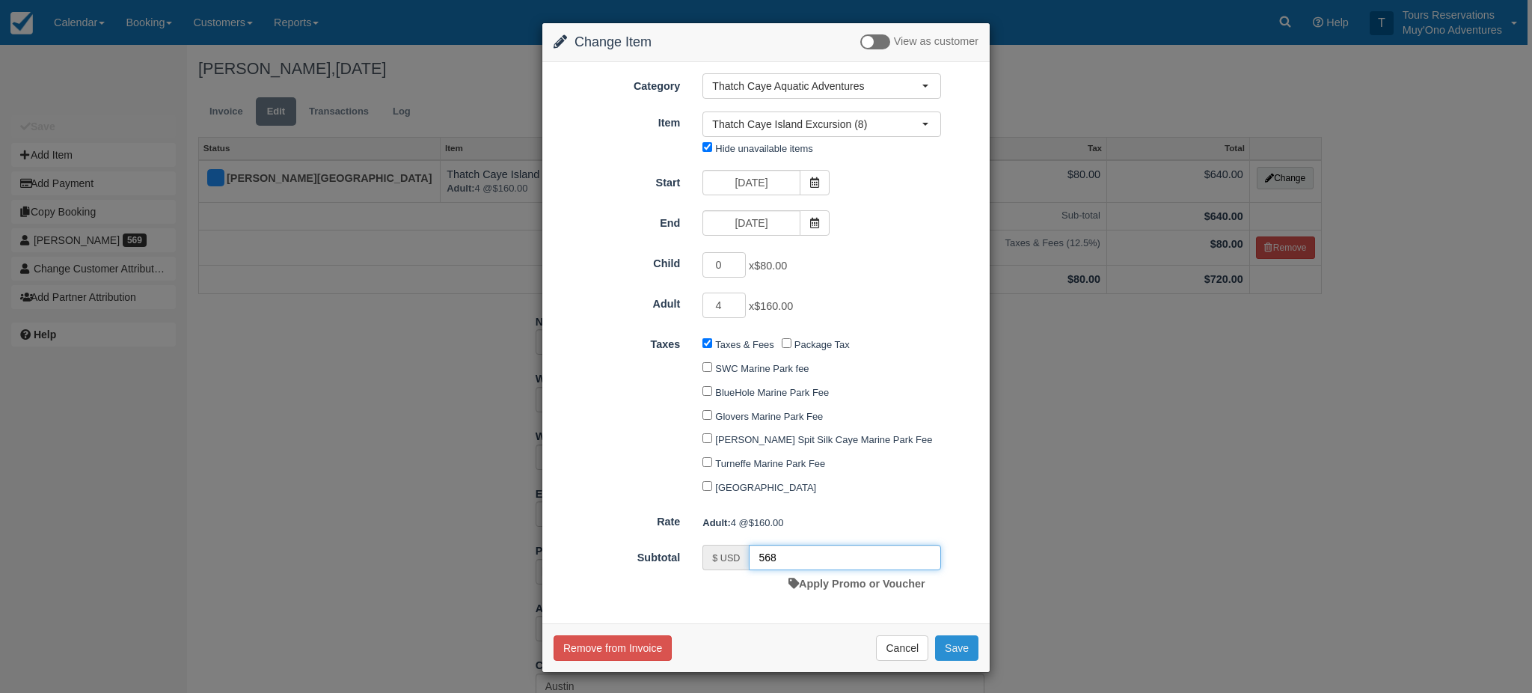
type input "568"
click at [966, 647] on button "Save" at bounding box center [956, 647] width 43 height 25
checkbox input "false"
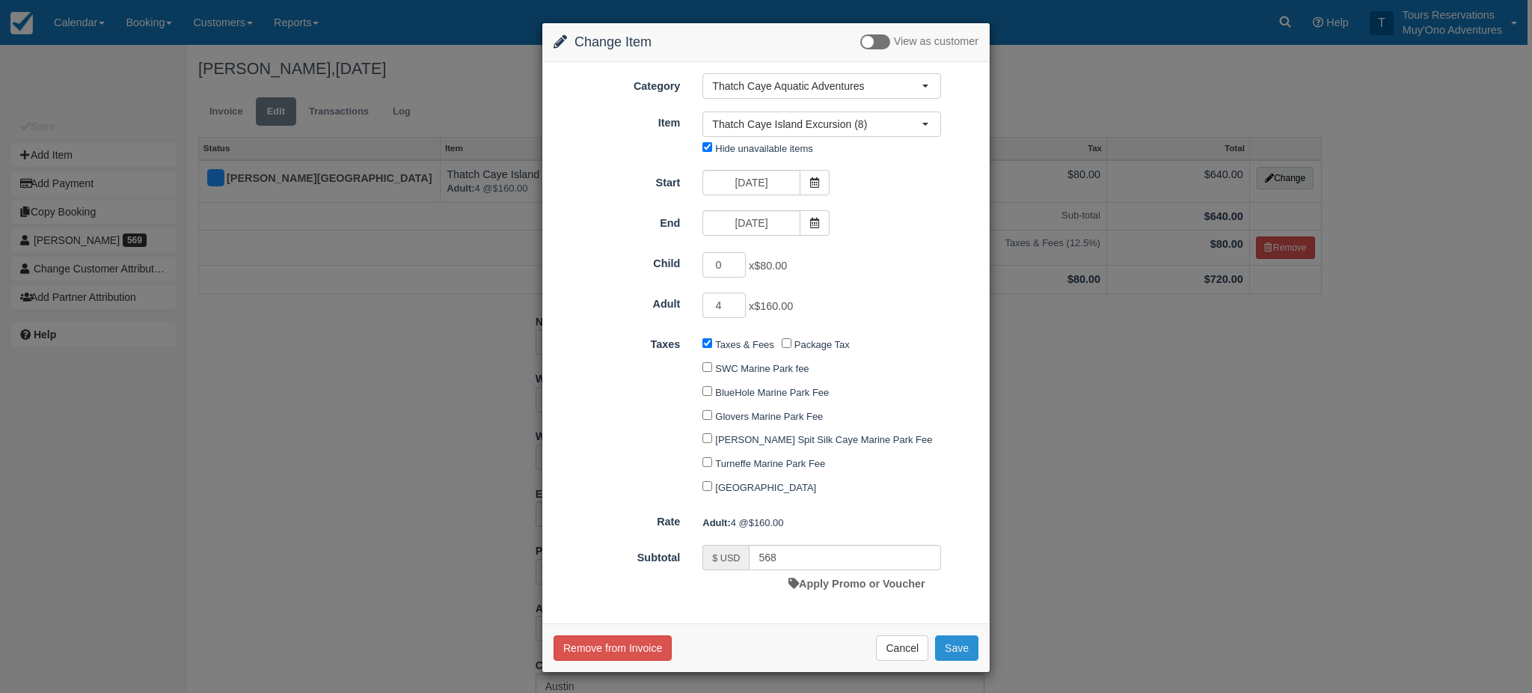
checkbox input "false"
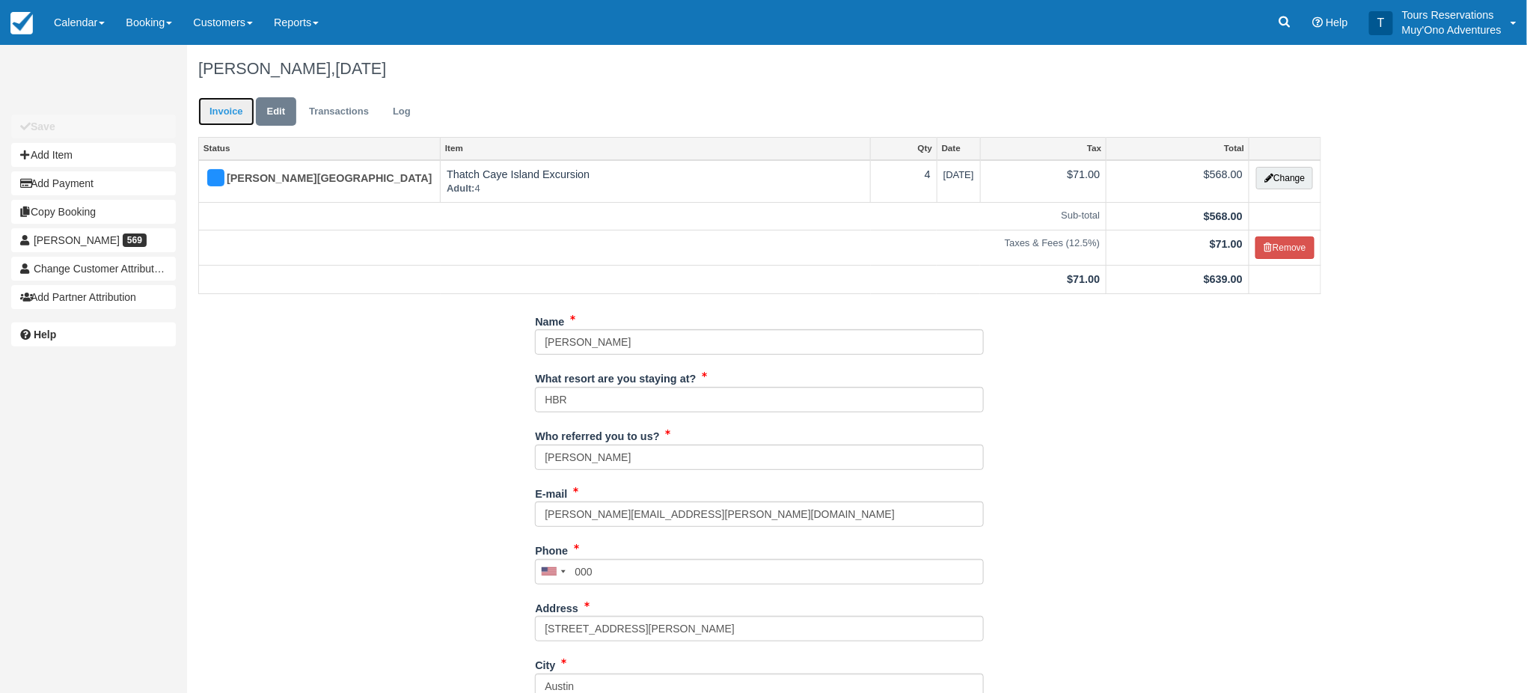
click at [240, 113] on link "Invoice" at bounding box center [226, 111] width 56 height 29
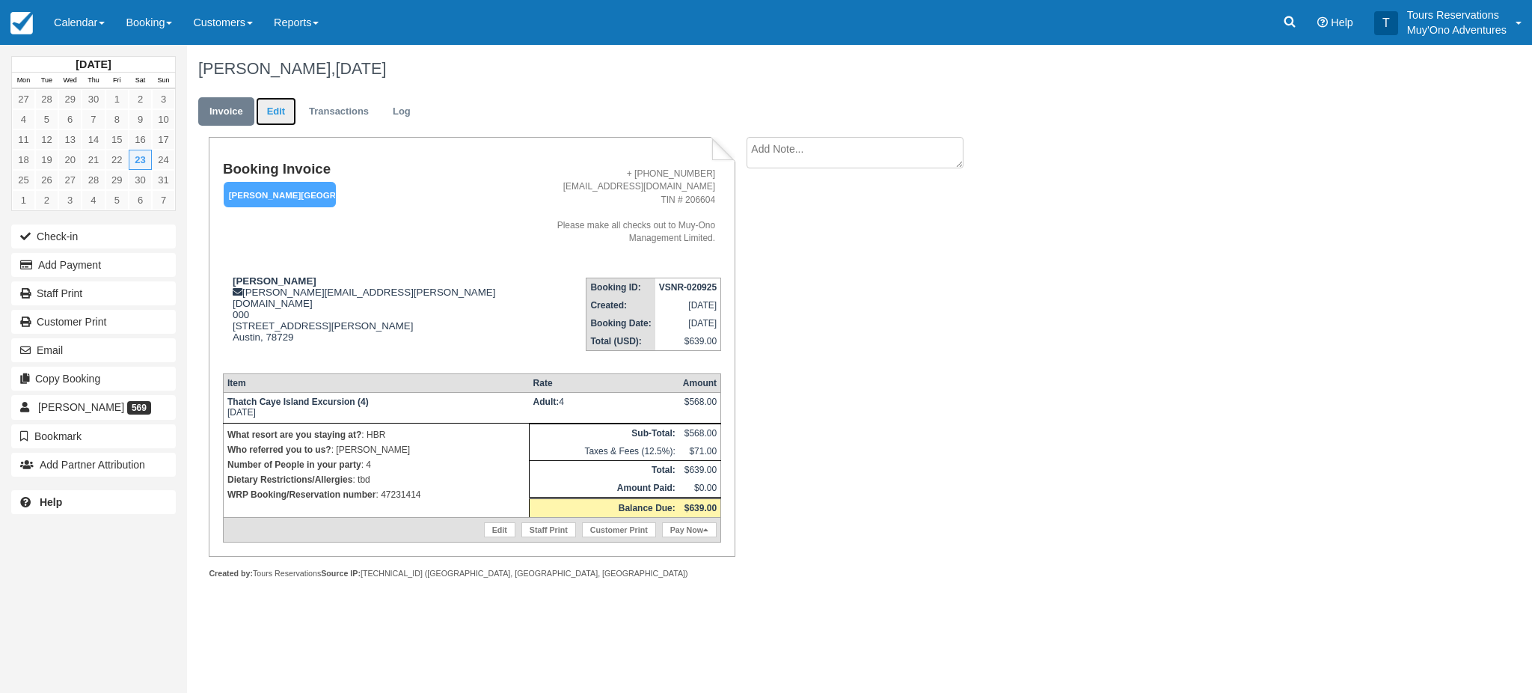
click at [278, 116] on link "Edit" at bounding box center [276, 111] width 40 height 29
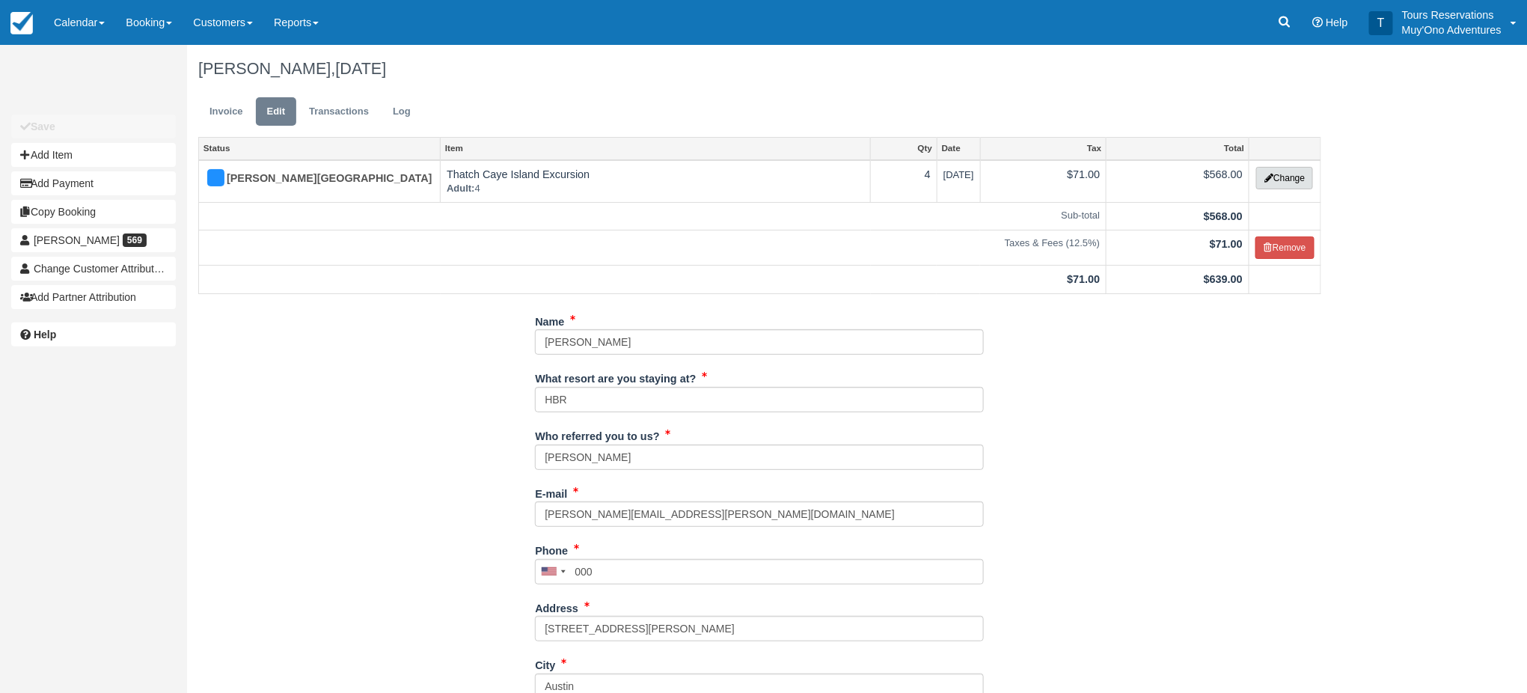
click at [1277, 177] on button "Change" at bounding box center [1284, 178] width 57 height 22
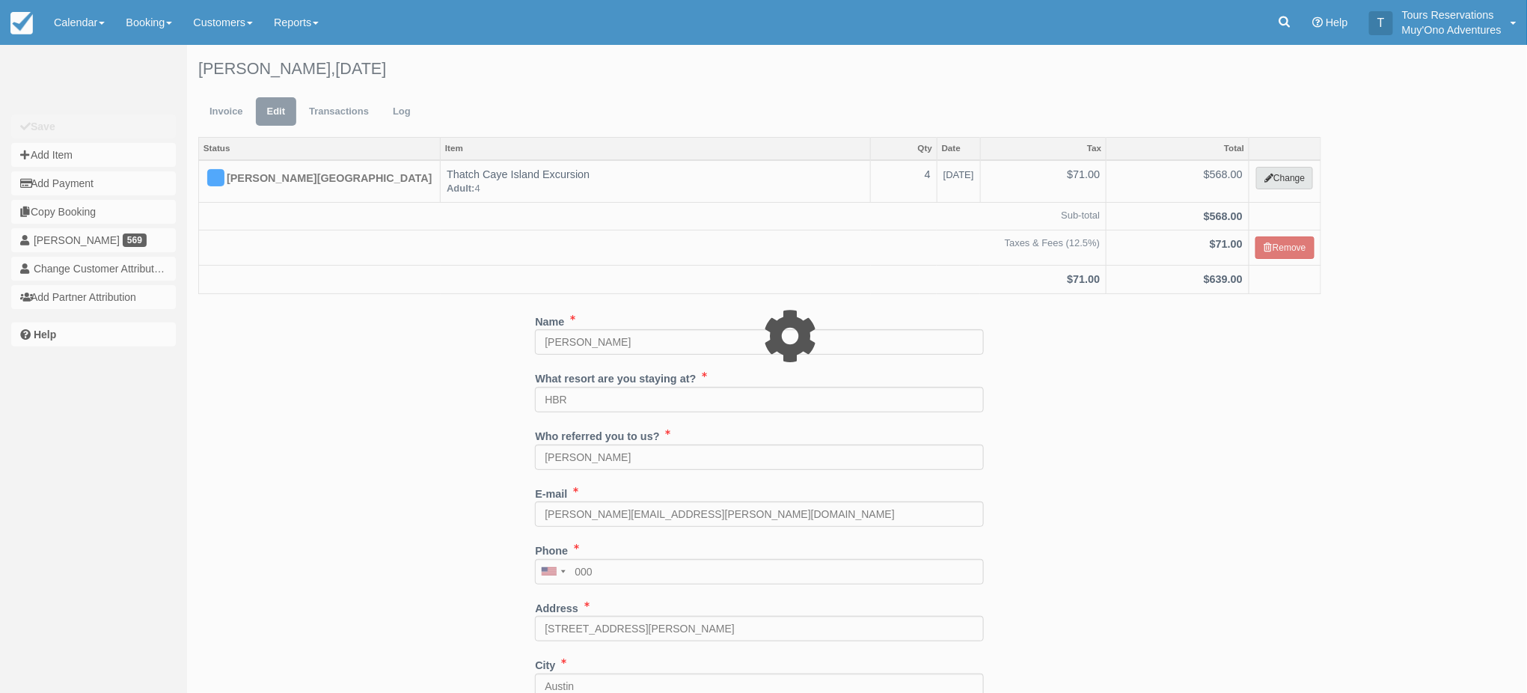
select select "64"
type input "568.00"
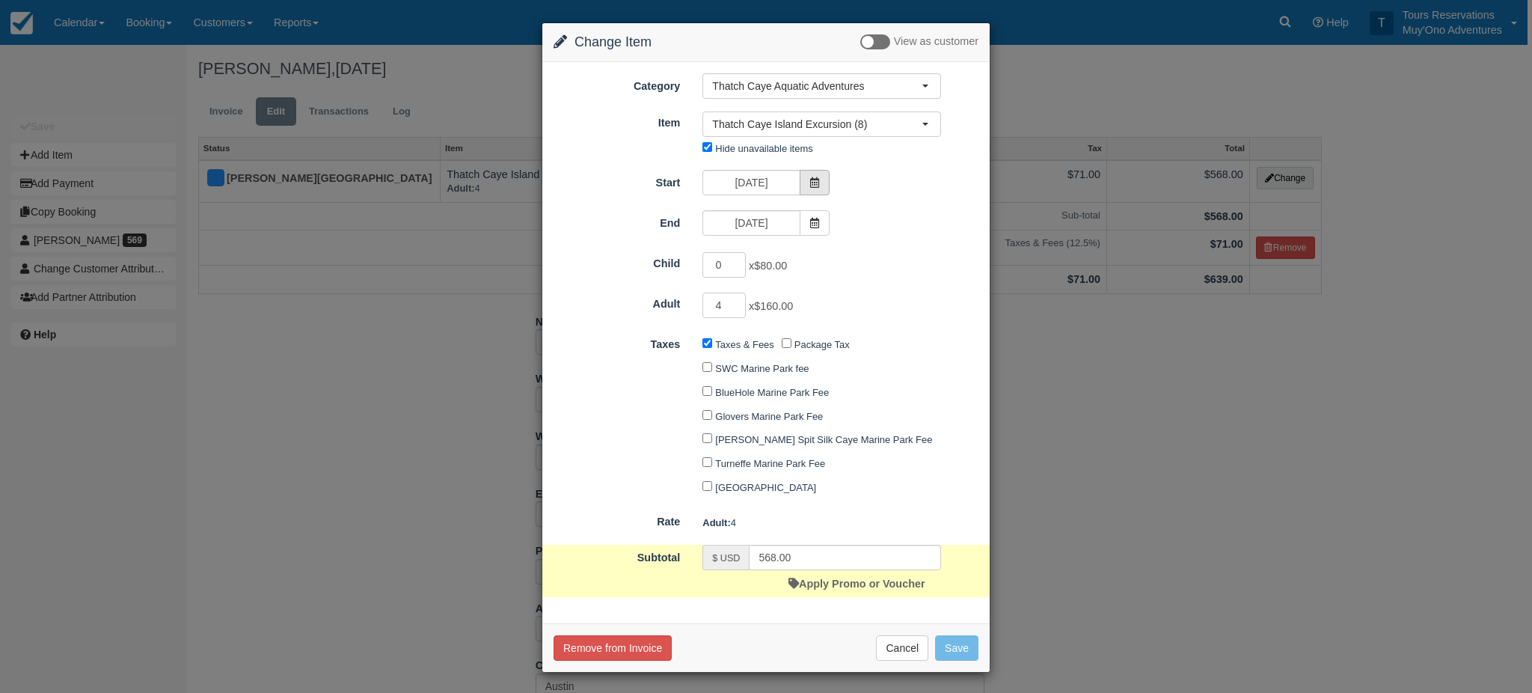
click at [809, 183] on icon at bounding box center [814, 182] width 10 height 10
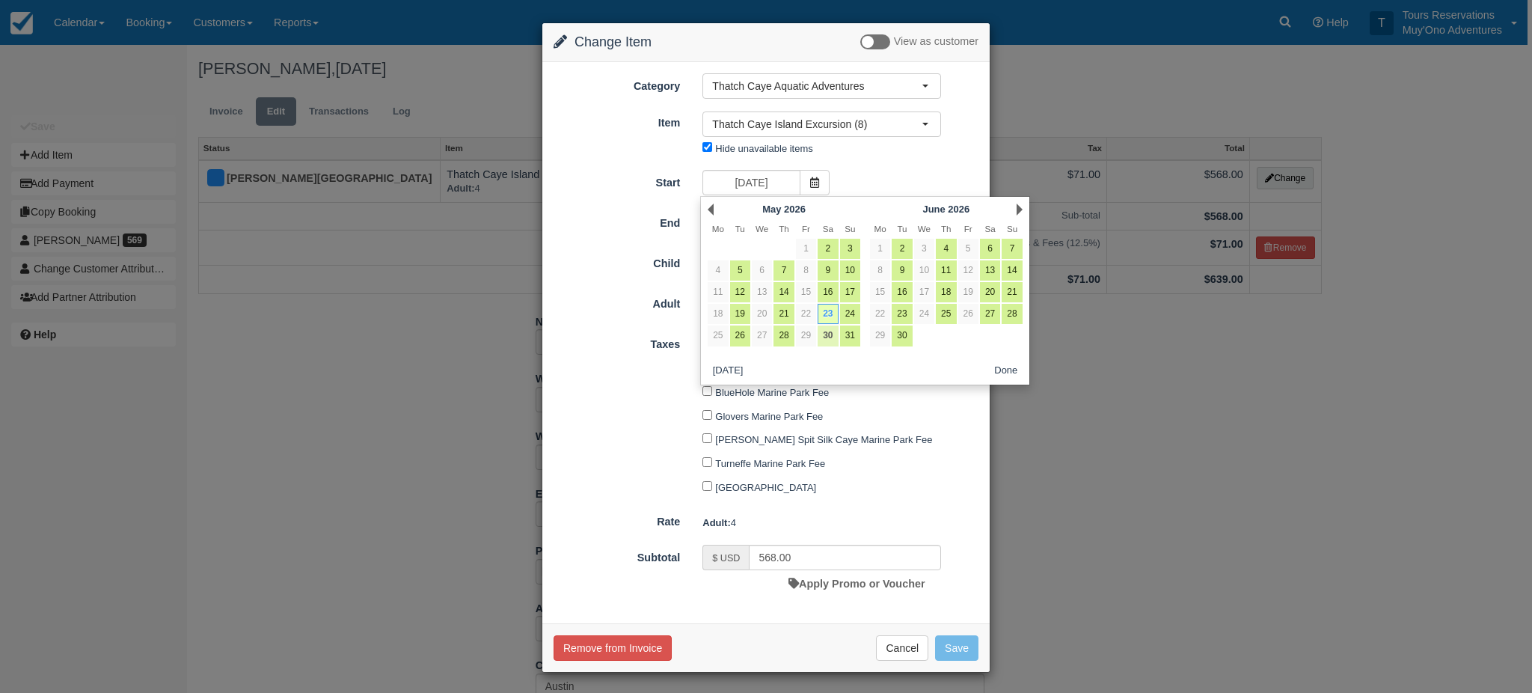
click at [819, 336] on link "30" at bounding box center [828, 335] width 20 height 20
type input "[DATE]"
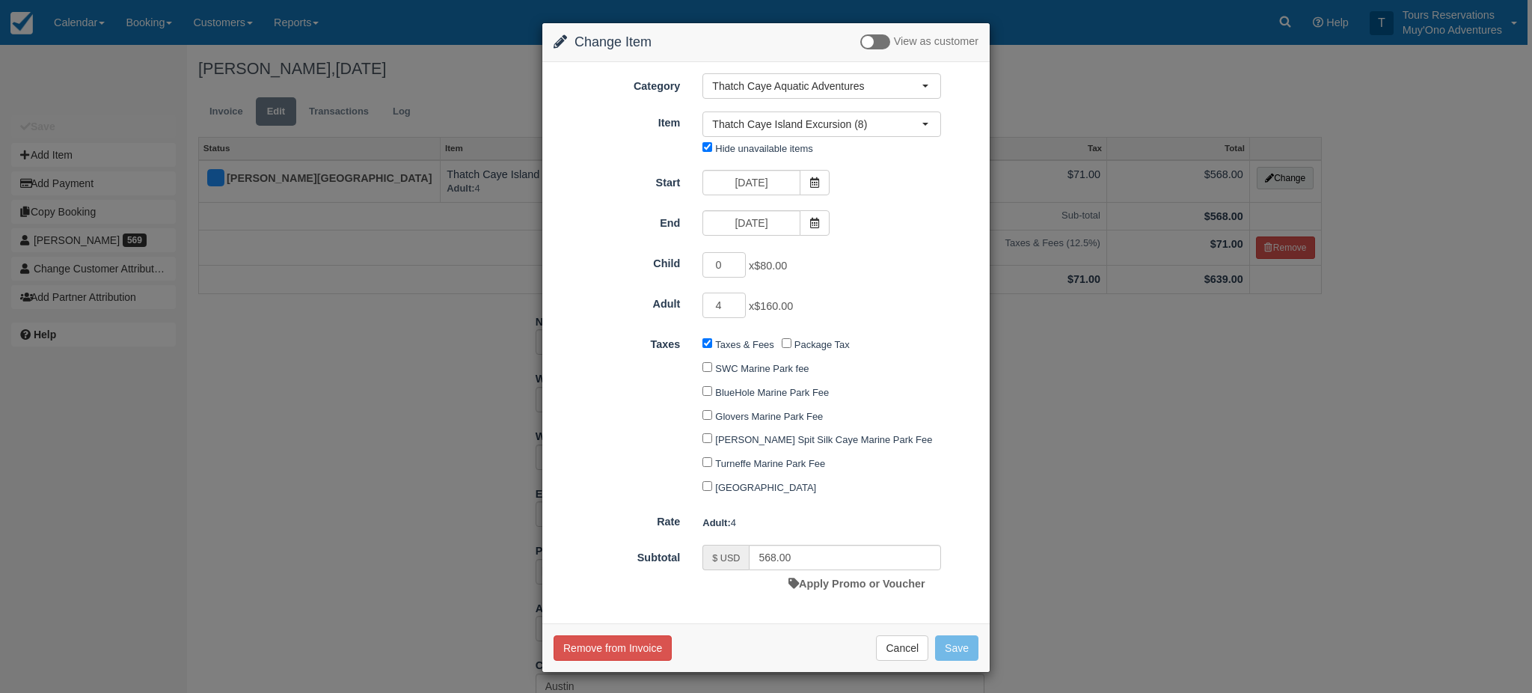
type input "640.00"
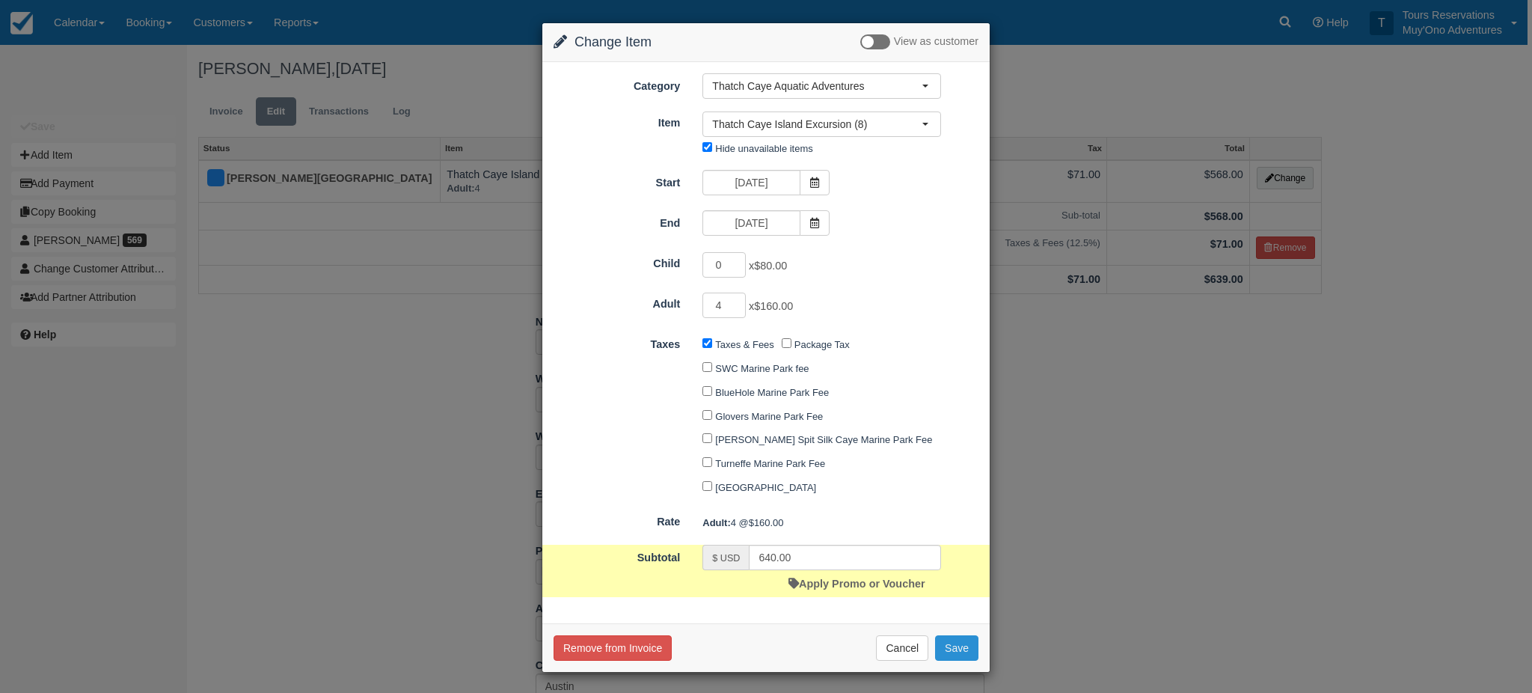
click at [956, 659] on button "Save" at bounding box center [956, 647] width 43 height 25
checkbox input "false"
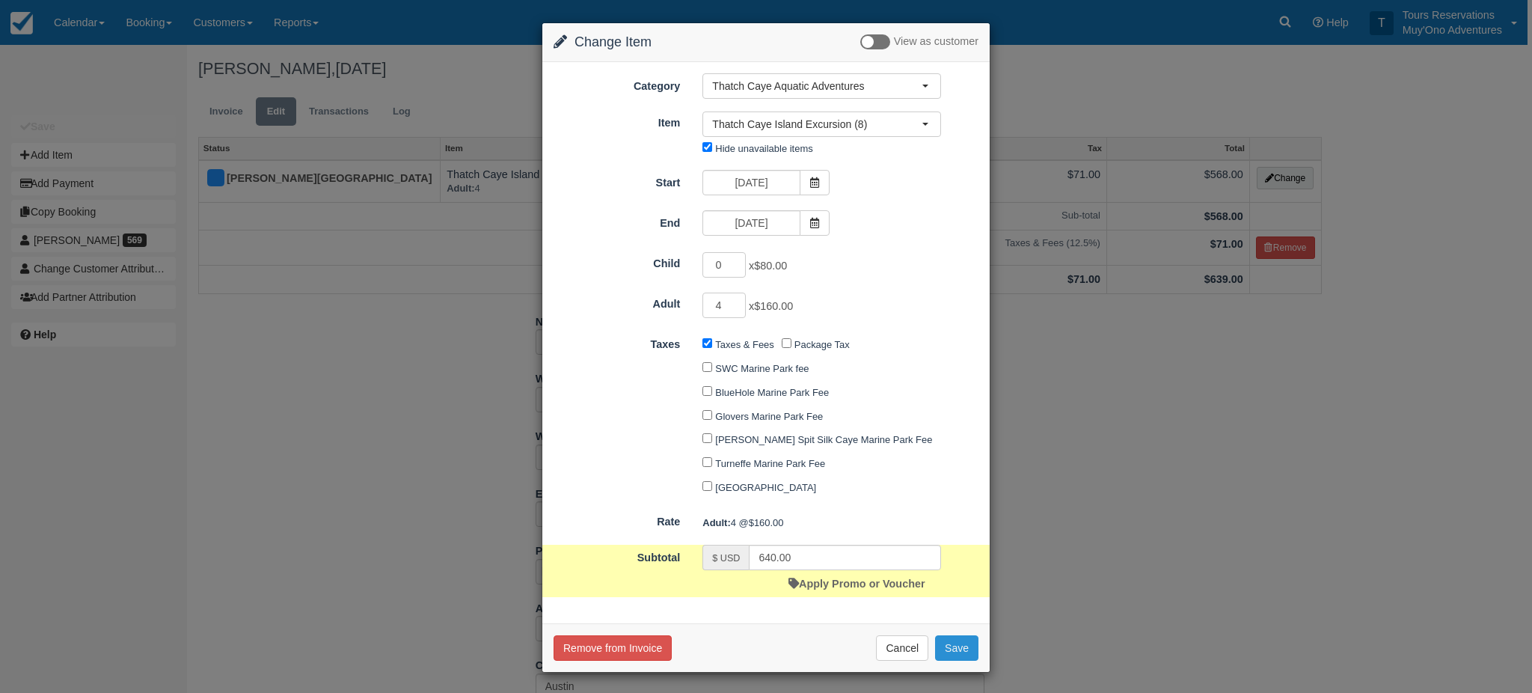
checkbox input "false"
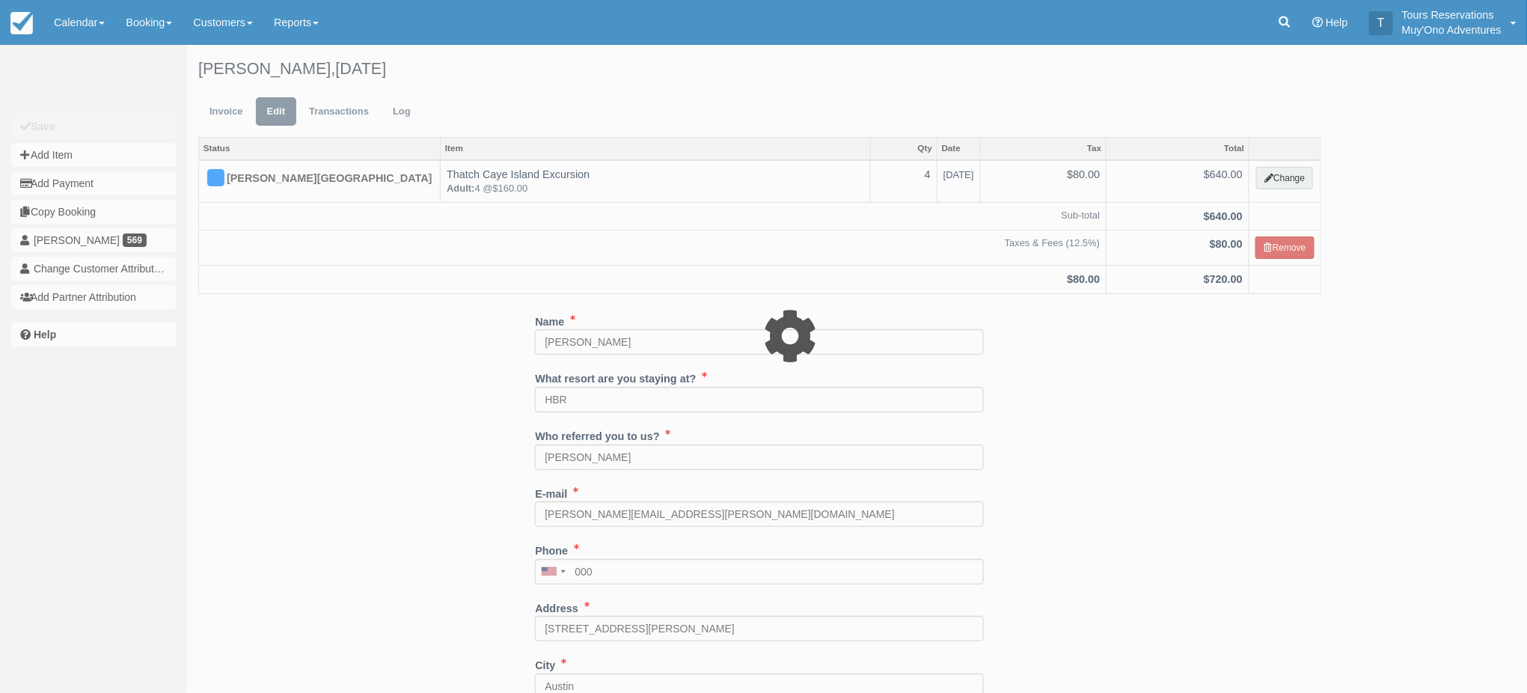
select select "64"
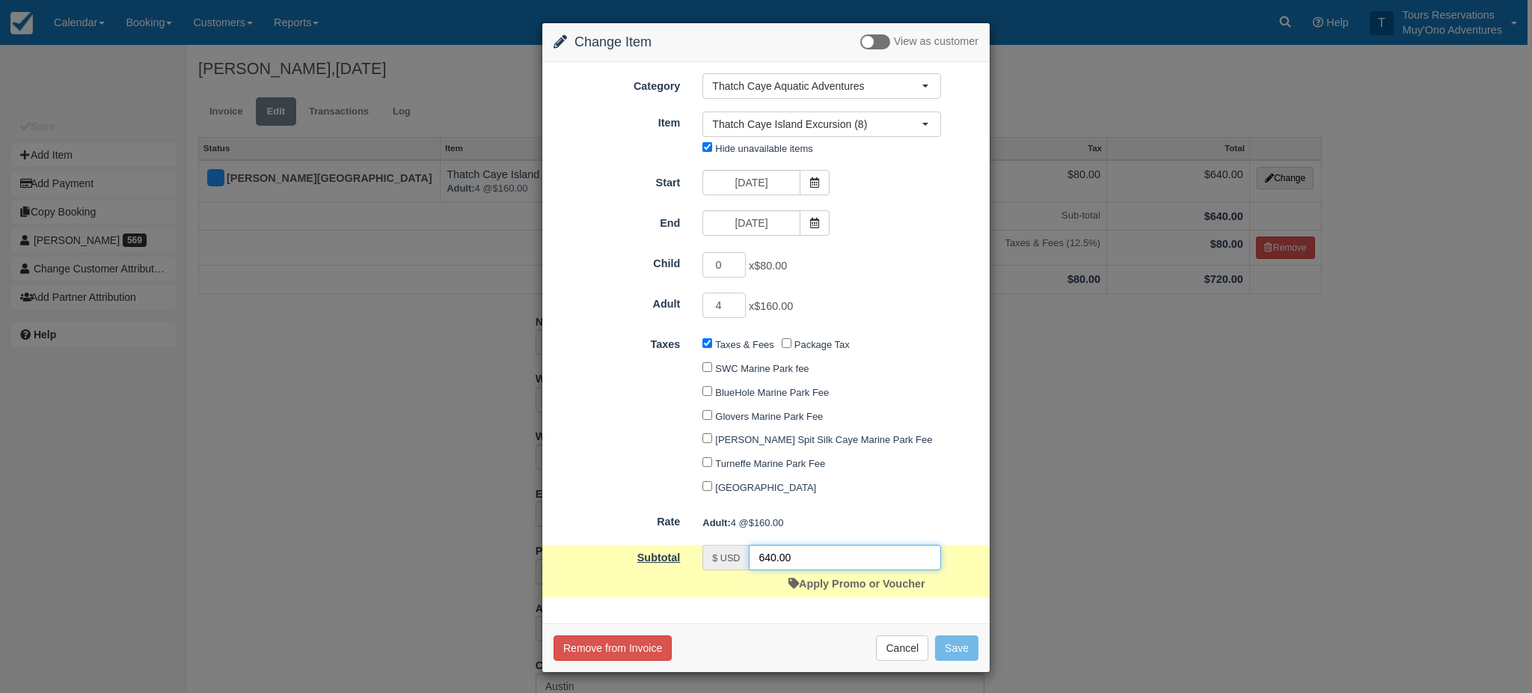
drag, startPoint x: 752, startPoint y: 565, endPoint x: 581, endPoint y: 564, distance: 170.5
click at [686, 567] on div "Subtotal $ USD 640.00 Apply Promo or Voucher" at bounding box center [765, 571] width 447 height 52
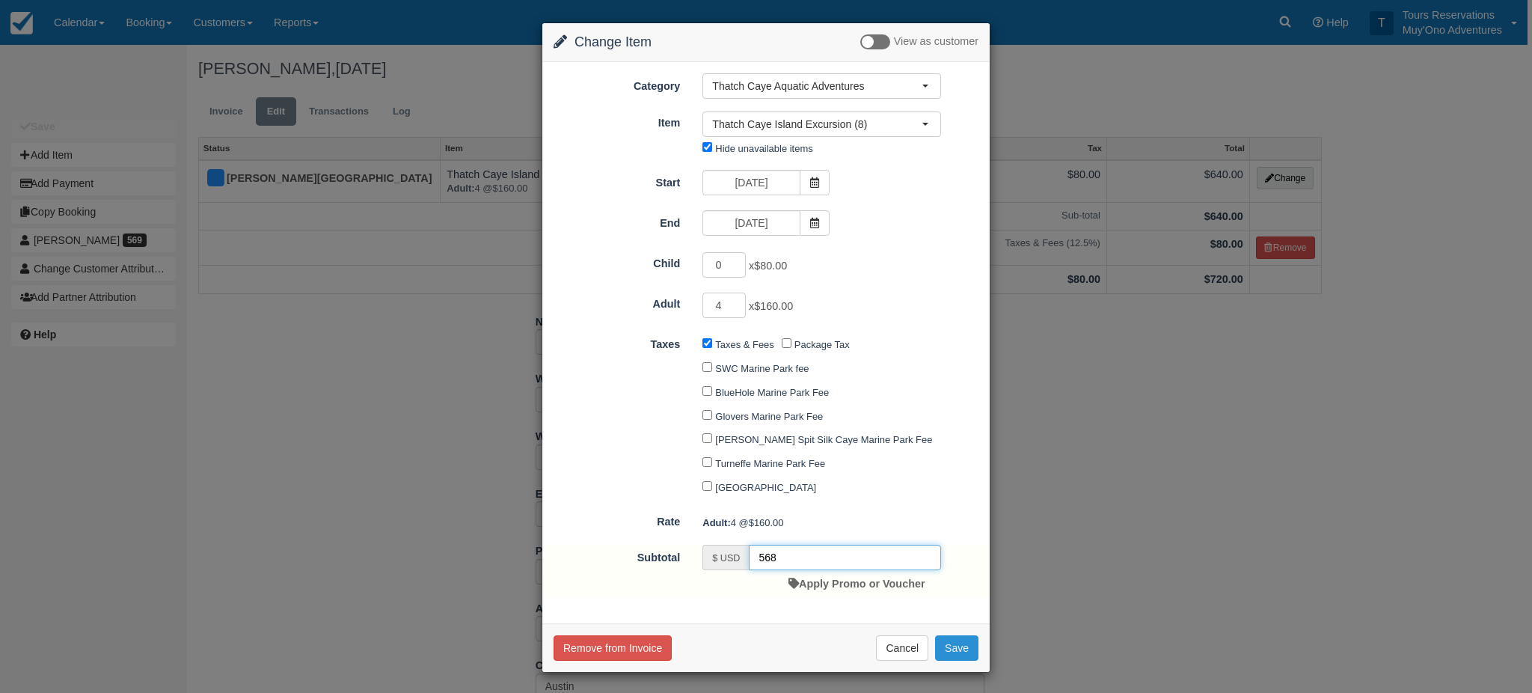
type input "568"
click at [949, 656] on button "Save" at bounding box center [956, 647] width 43 height 25
checkbox input "false"
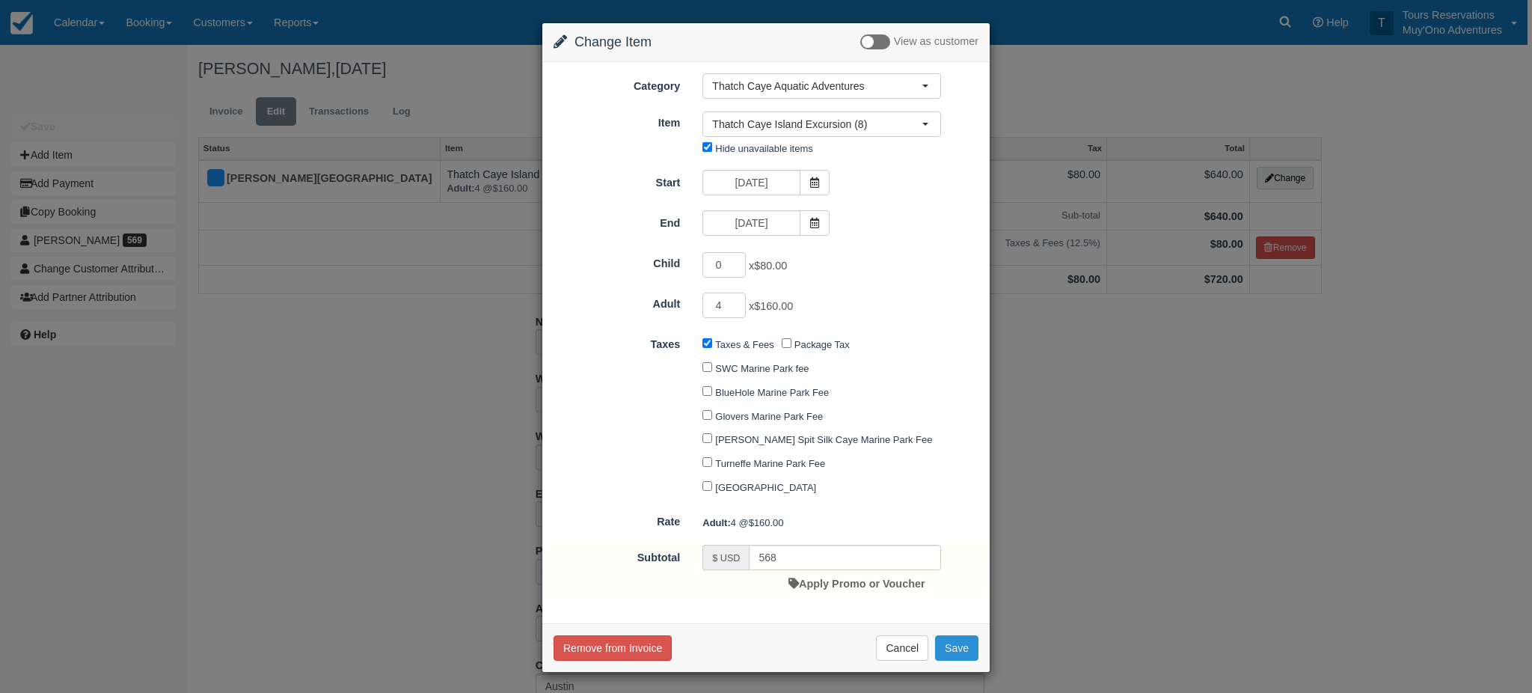
checkbox input "false"
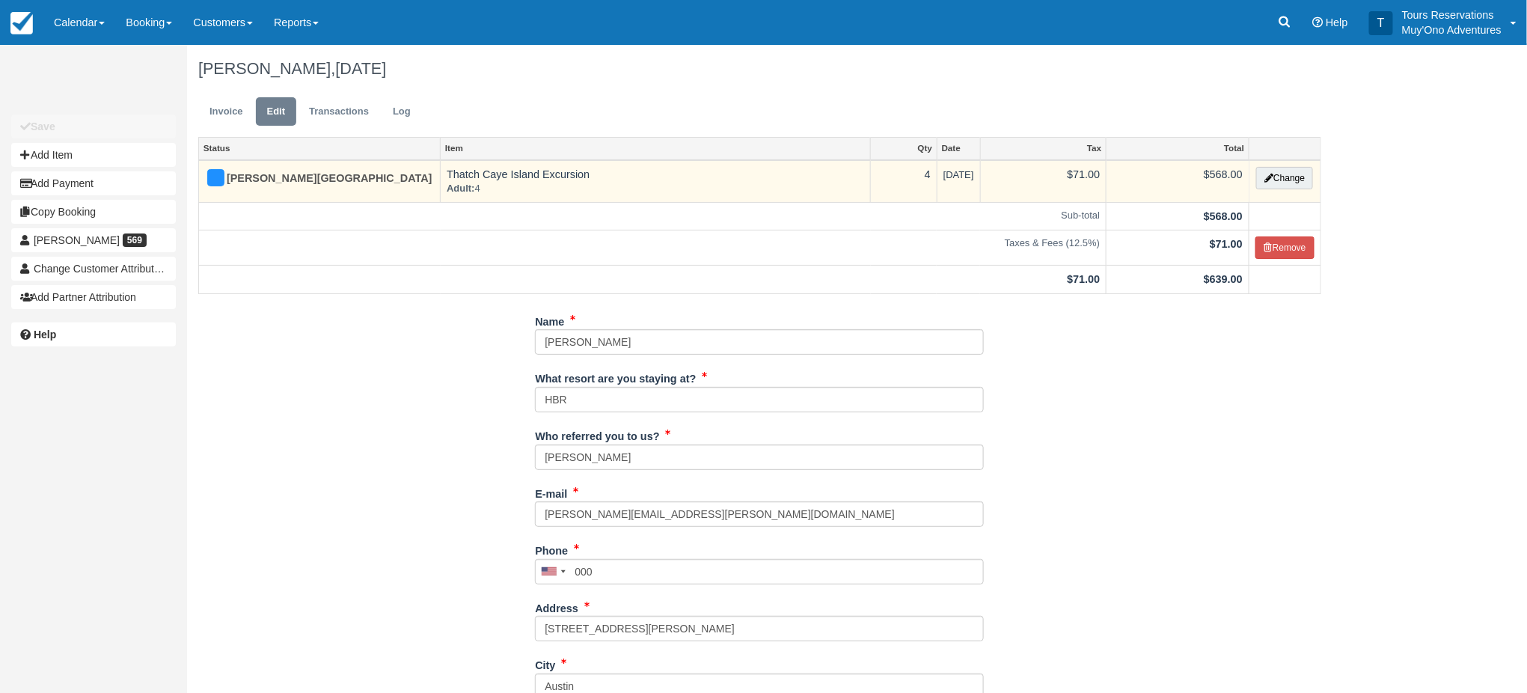
click at [1314, 166] on td "Change" at bounding box center [1285, 181] width 72 height 43
click at [1299, 179] on button "Change" at bounding box center [1284, 178] width 57 height 22
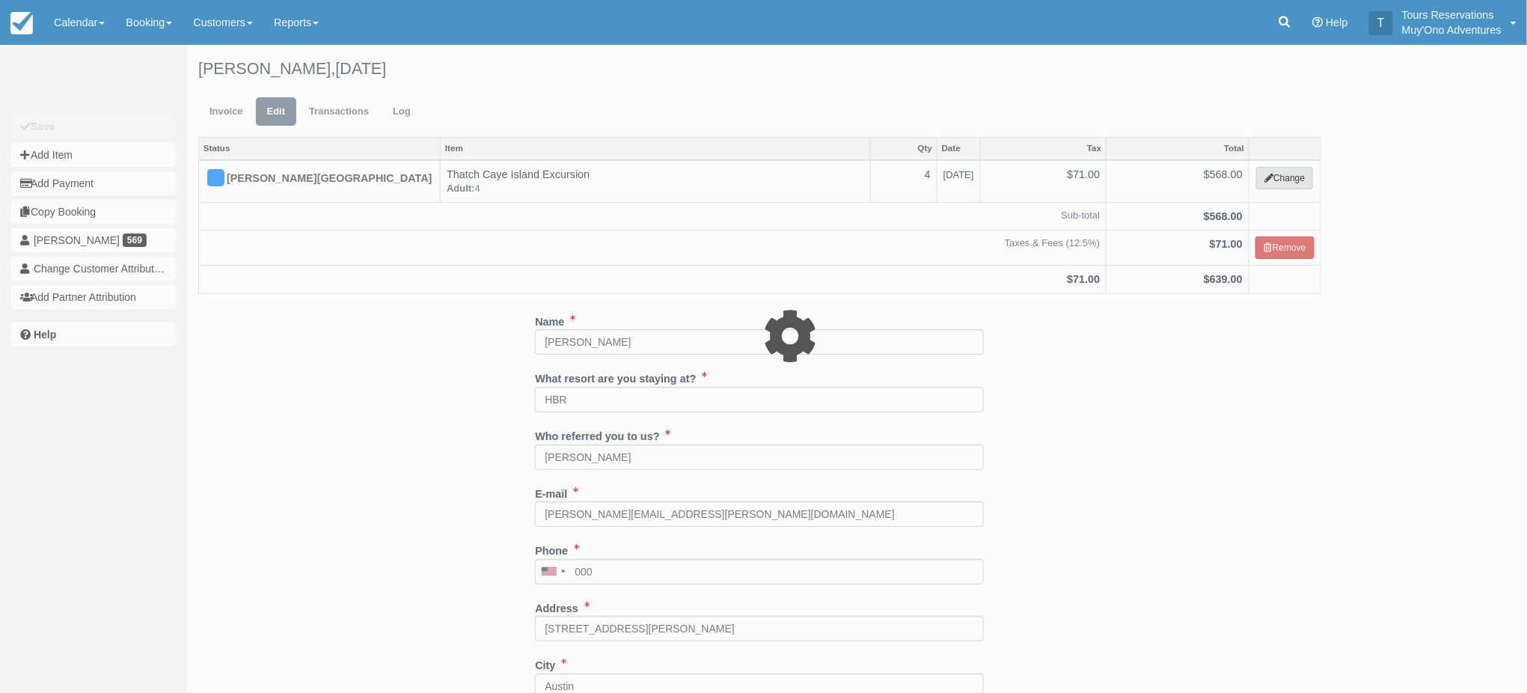
select select "64"
type input "568.00"
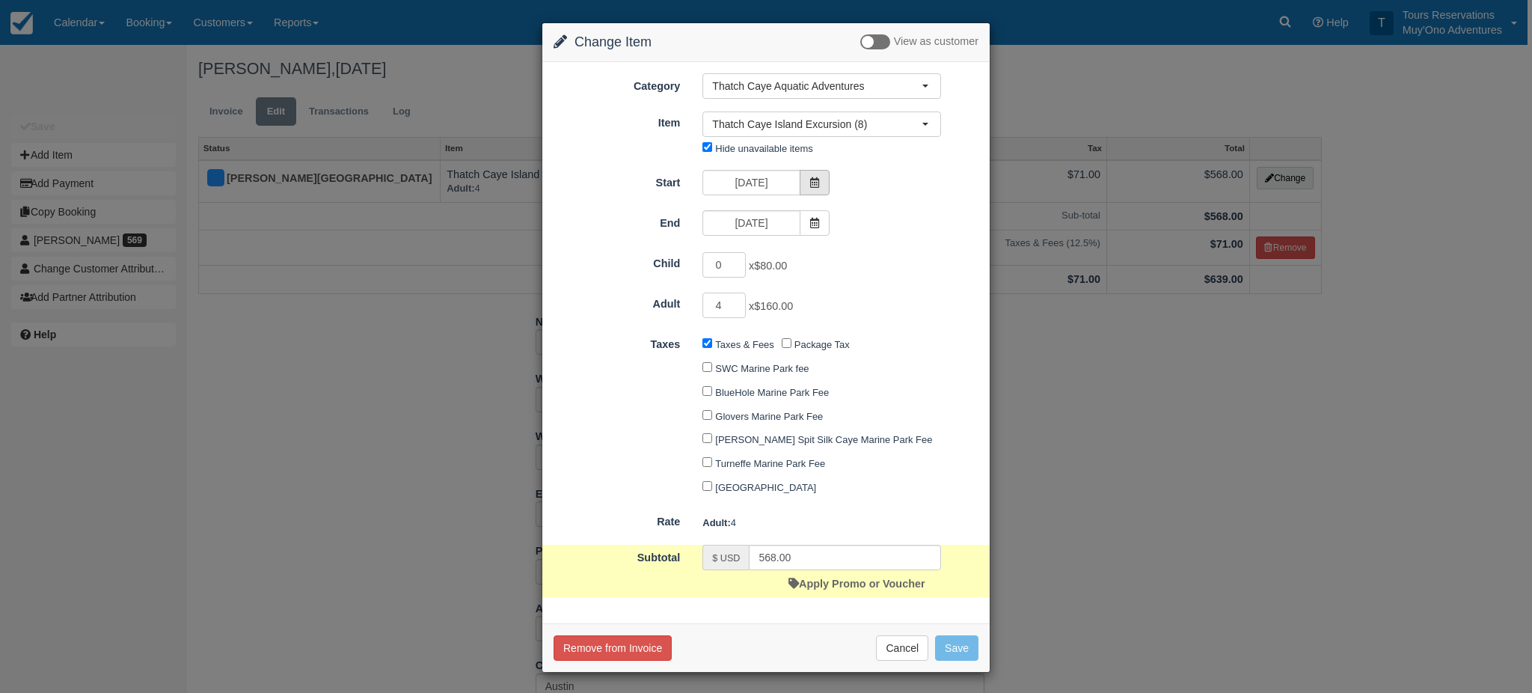
click at [818, 185] on span at bounding box center [815, 182] width 30 height 25
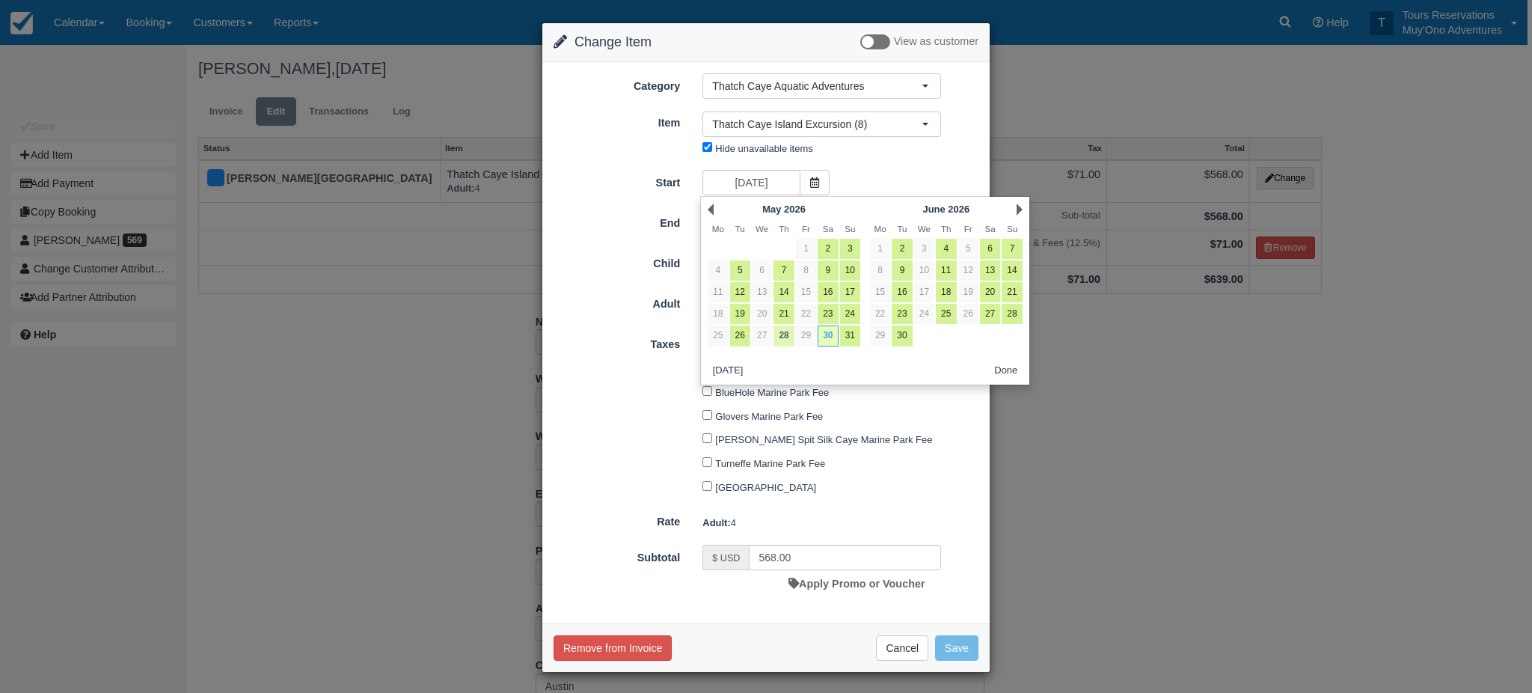
click at [780, 331] on link "28" at bounding box center [783, 335] width 20 height 20
type input "05/28/26"
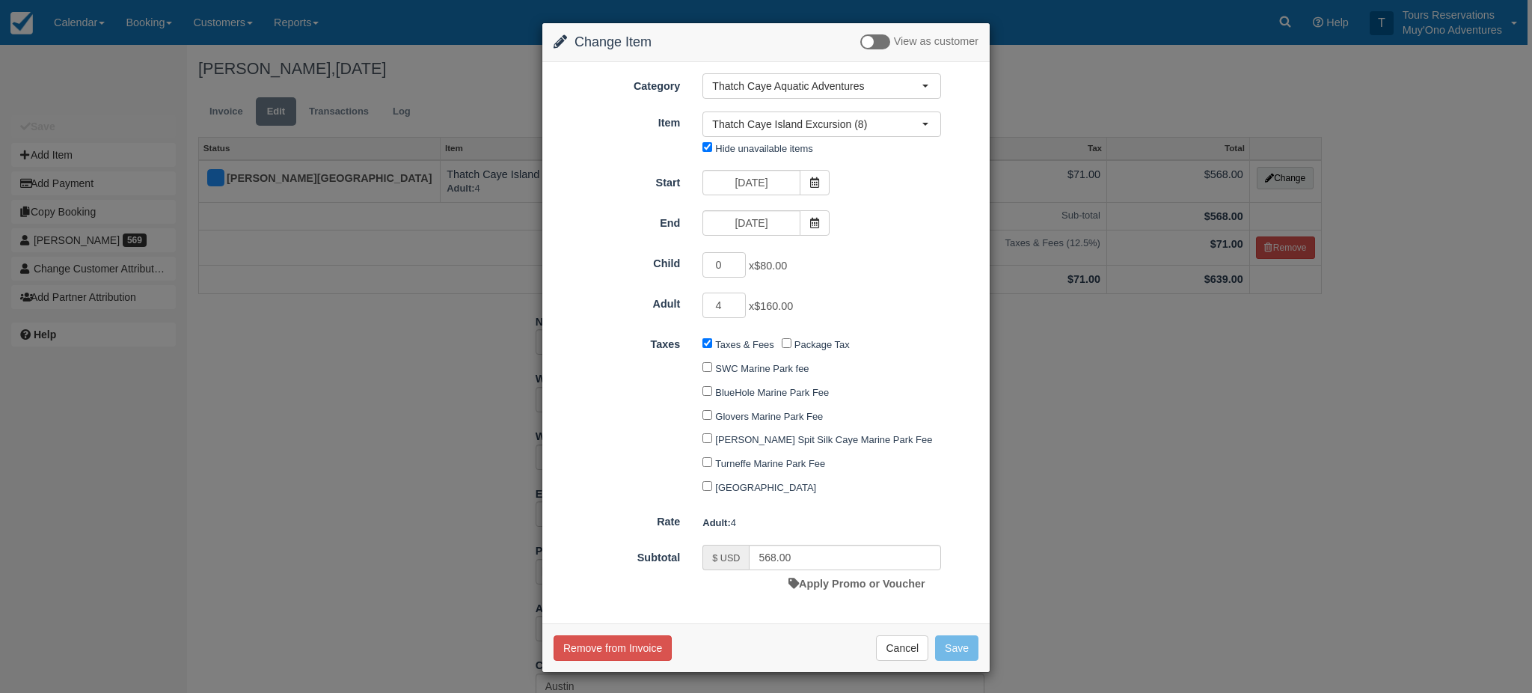
type input "640.00"
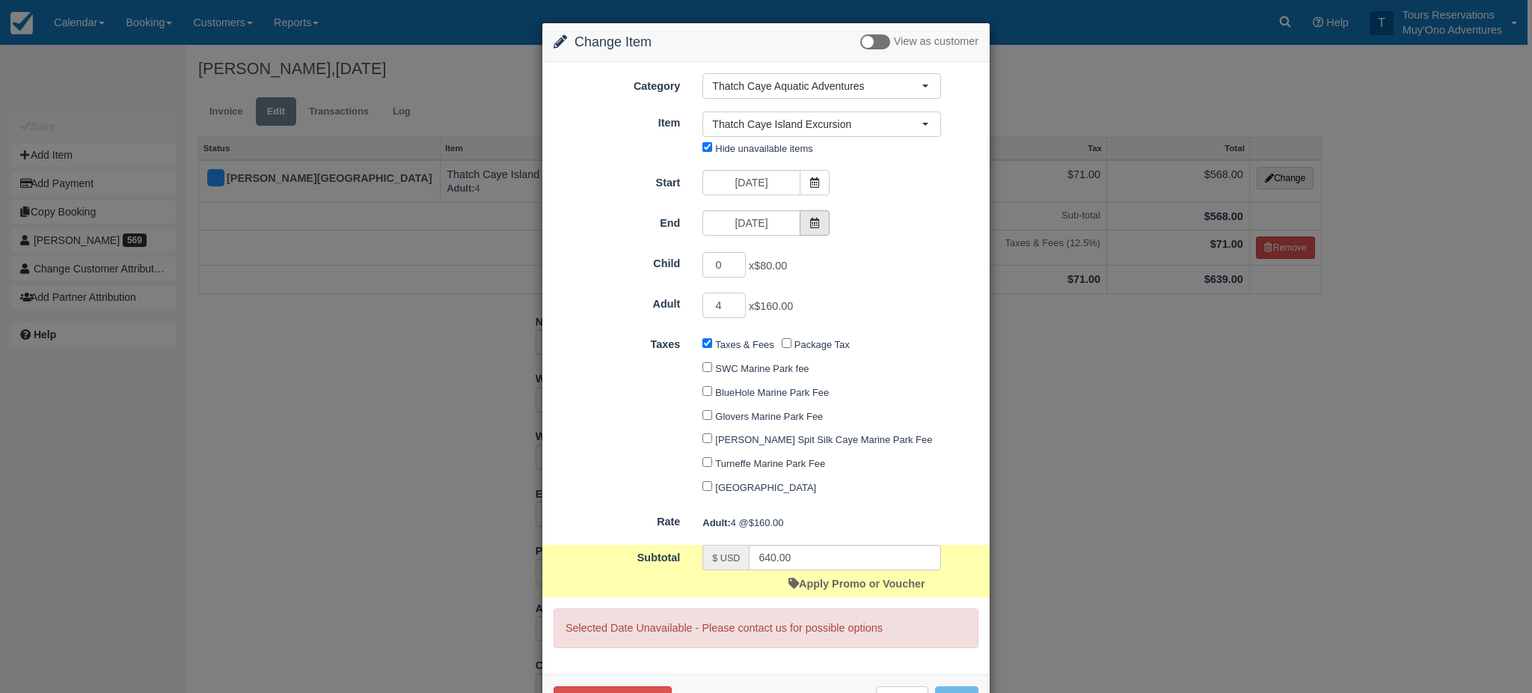
click at [809, 218] on icon at bounding box center [814, 223] width 10 height 10
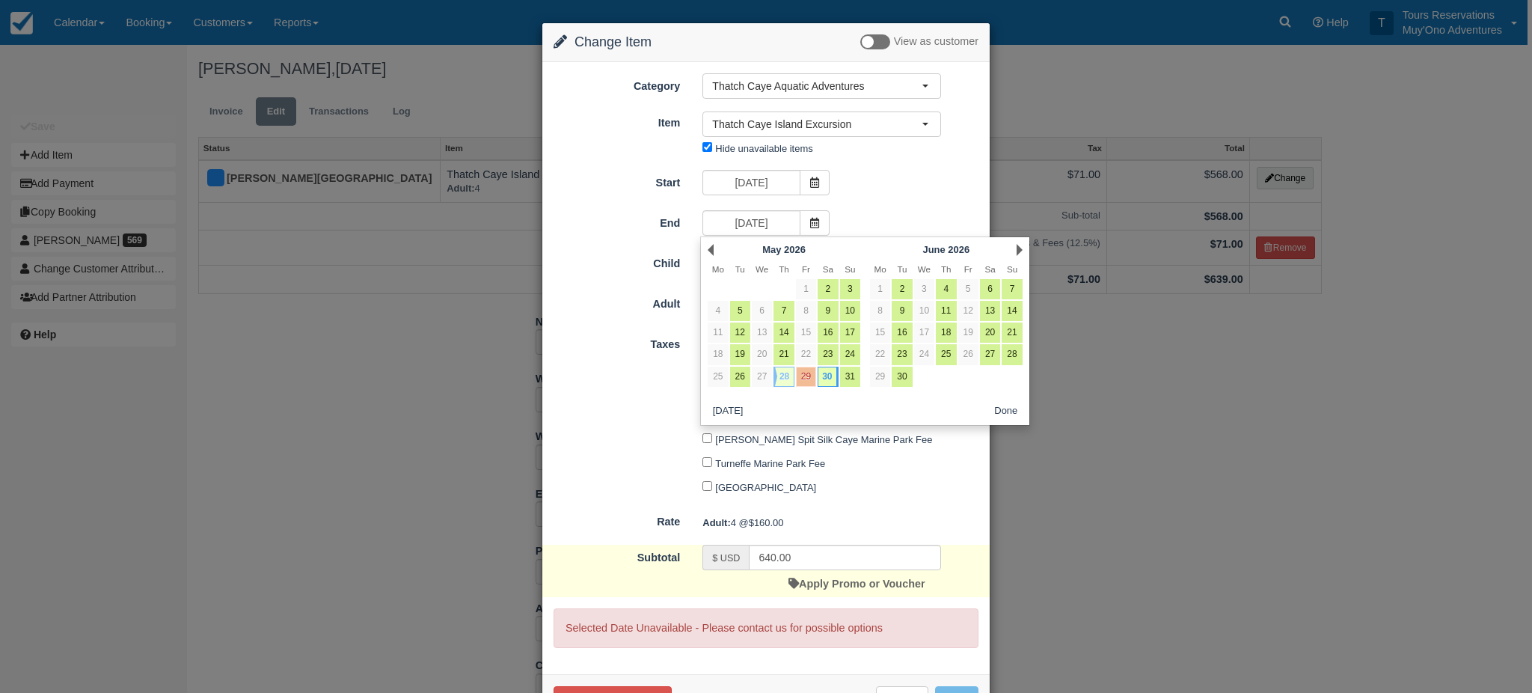
click at [780, 378] on link "28" at bounding box center [783, 377] width 20 height 20
type input "05/28/26"
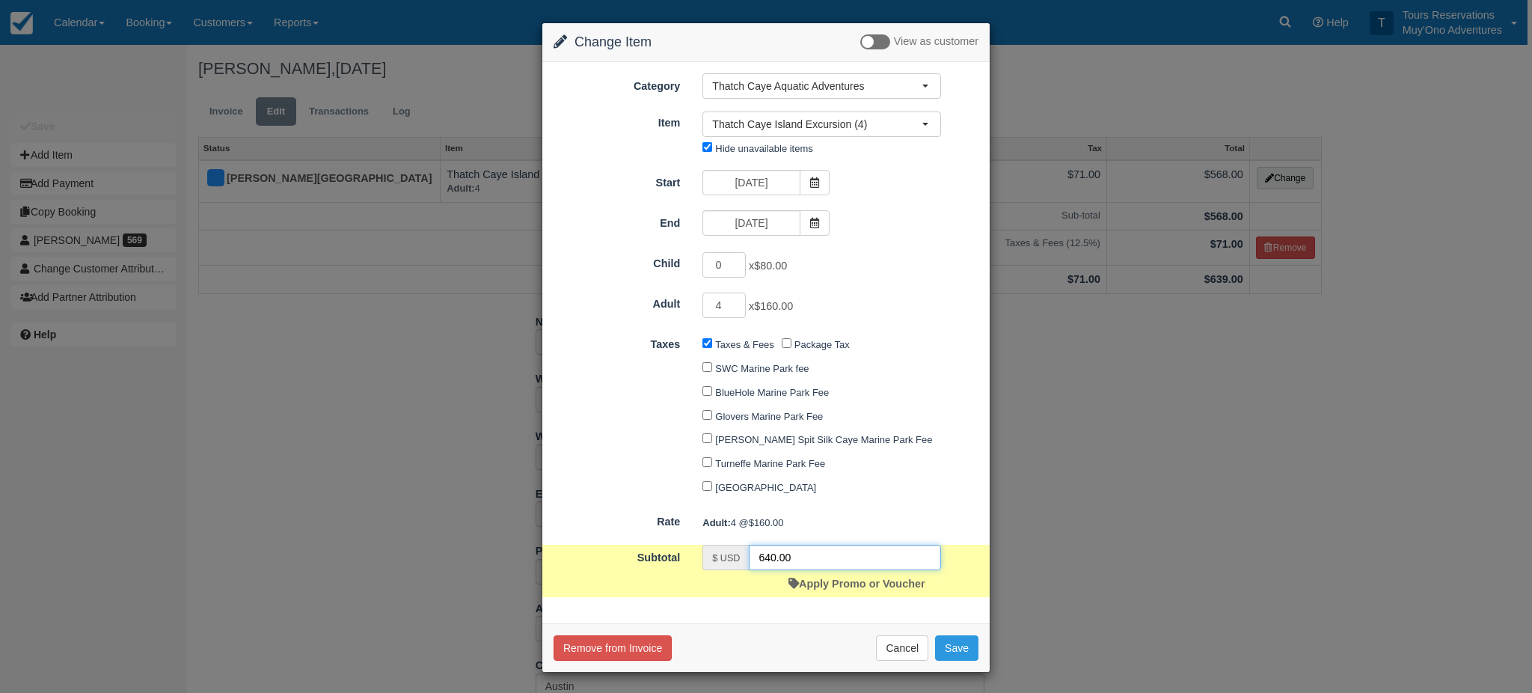
drag, startPoint x: 762, startPoint y: 572, endPoint x: 701, endPoint y: 568, distance: 61.4
click at [702, 568] on div "$ USD 640.00" at bounding box center [821, 557] width 239 height 25
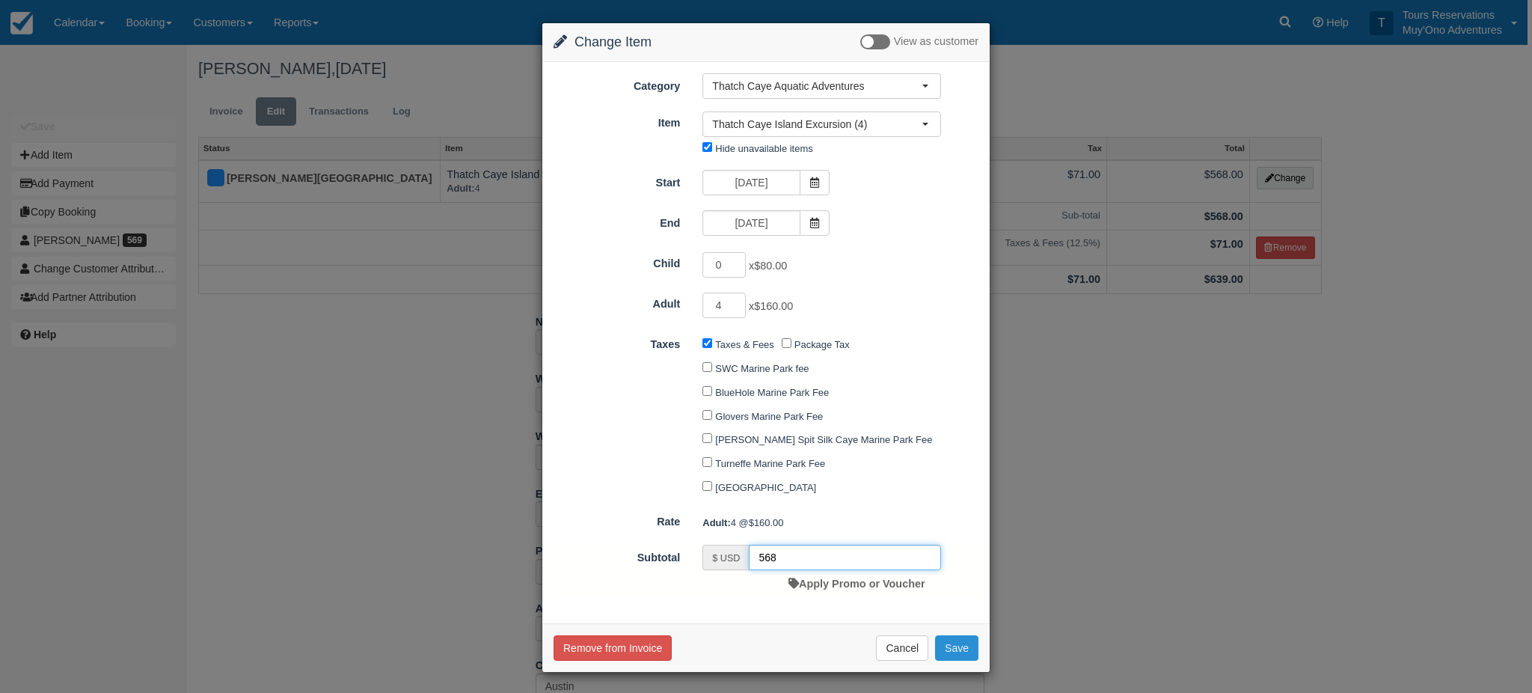
type input "568"
click at [948, 655] on button "Save" at bounding box center [956, 647] width 43 height 25
checkbox input "false"
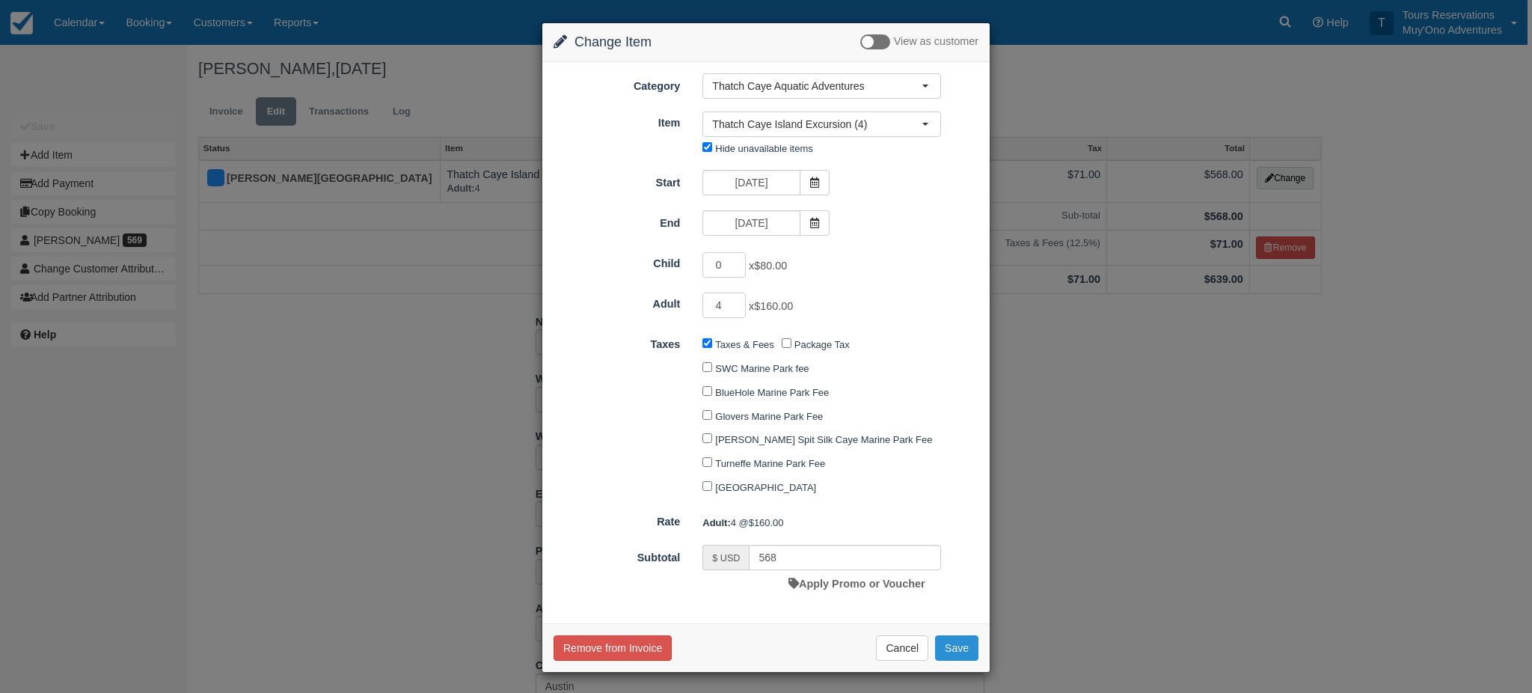
checkbox input "false"
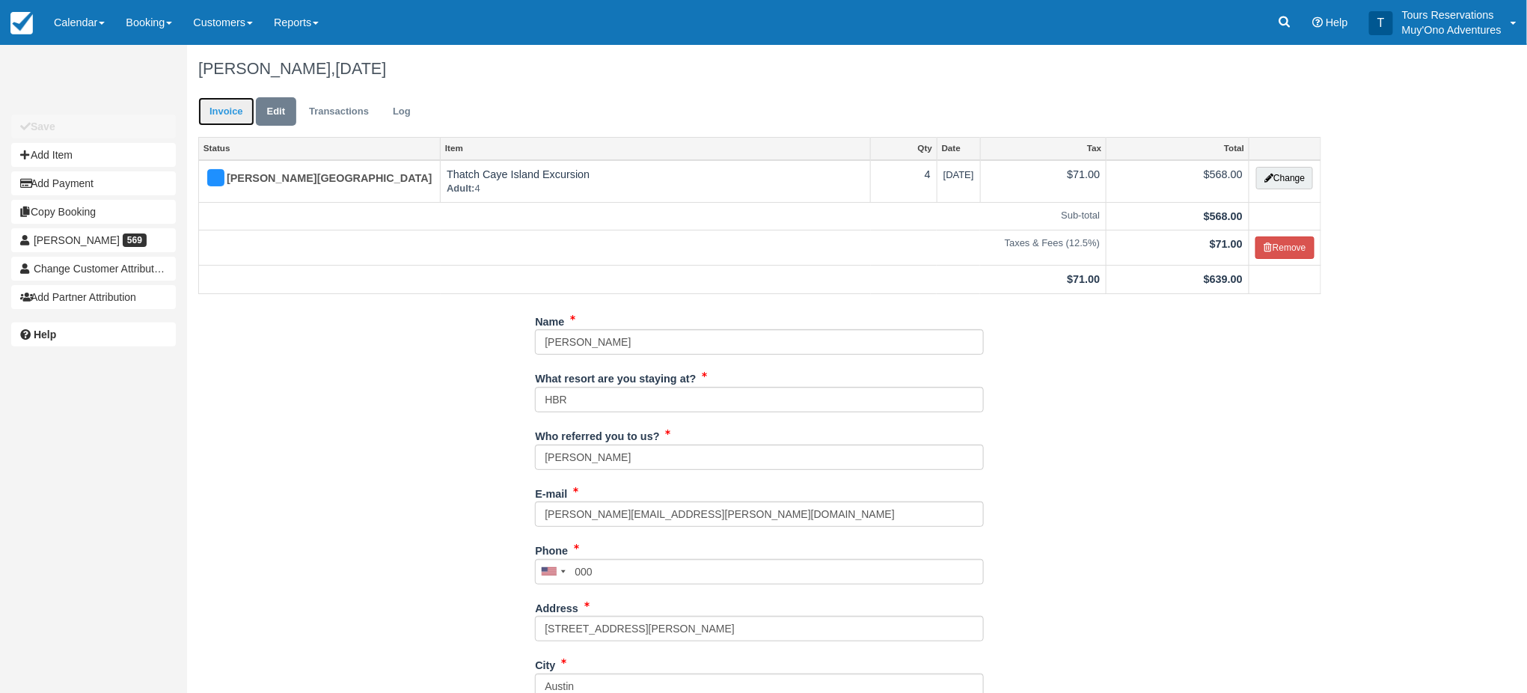
click at [224, 106] on link "Invoice" at bounding box center [226, 111] width 56 height 29
